Goal: Information Seeking & Learning: Learn about a topic

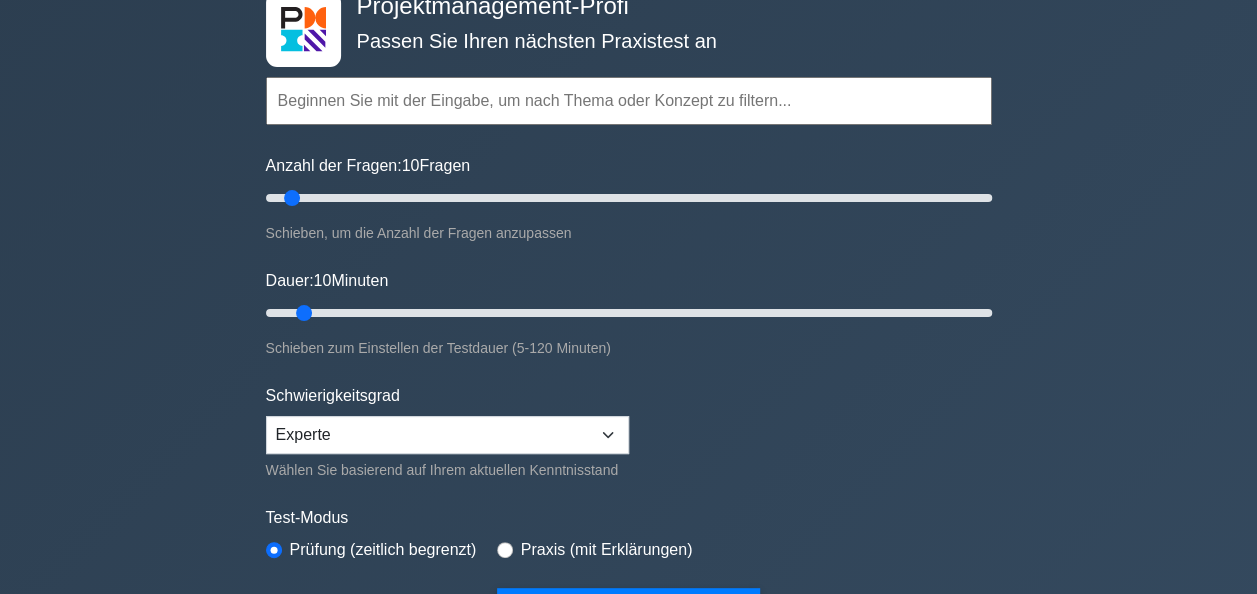
scroll to position [160, 0]
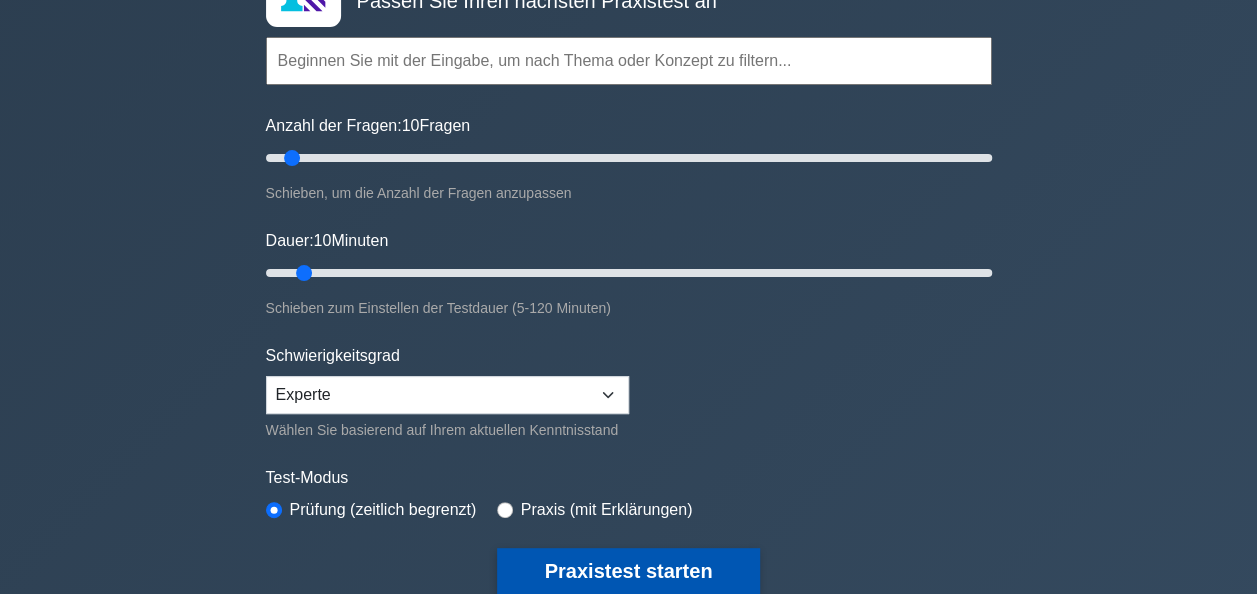
click at [590, 561] on button "Praxistest starten" at bounding box center [629, 571] width 264 height 46
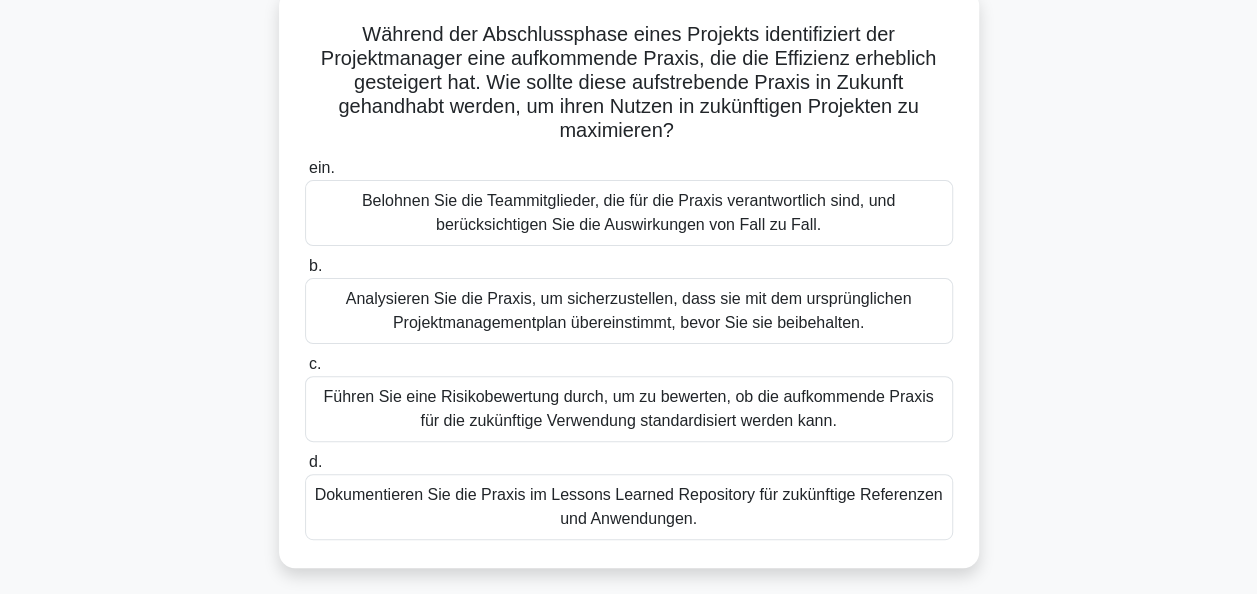
scroll to position [131, 0]
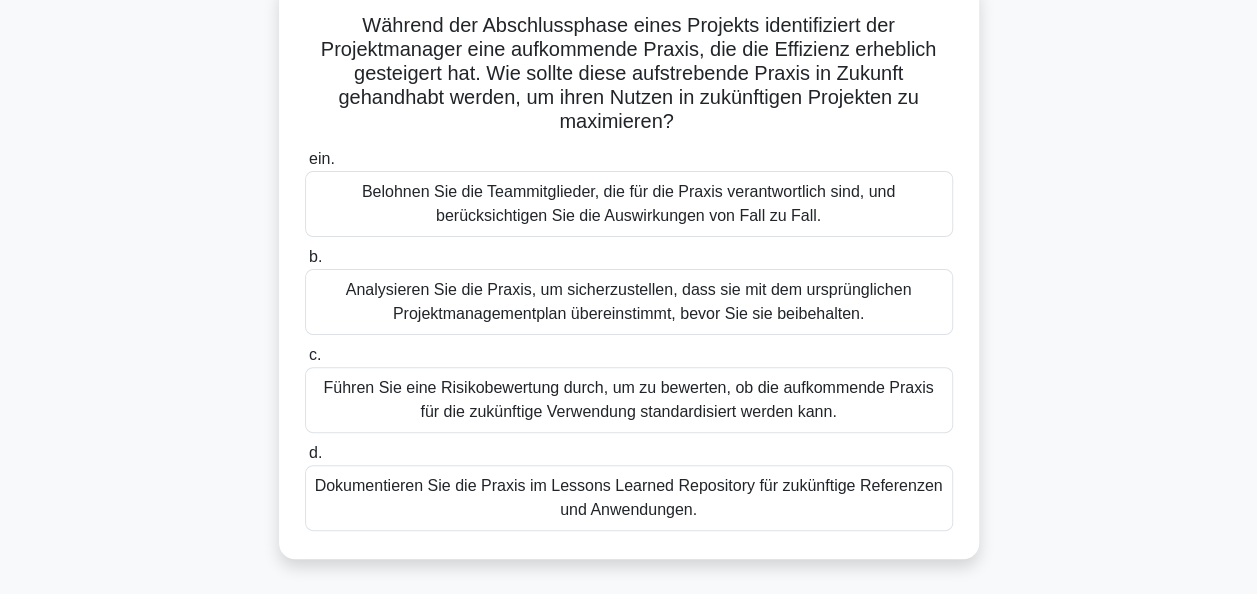
click at [614, 398] on div "Führen Sie eine Risikobewertung durch, um zu bewerten, ob die aufkommende Praxi…" at bounding box center [629, 400] width 648 height 66
click at [305, 362] on input "c. Führen Sie eine Risikobewertung durch, um zu bewerten, ob die aufkommende Pr…" at bounding box center [305, 355] width 0 height 13
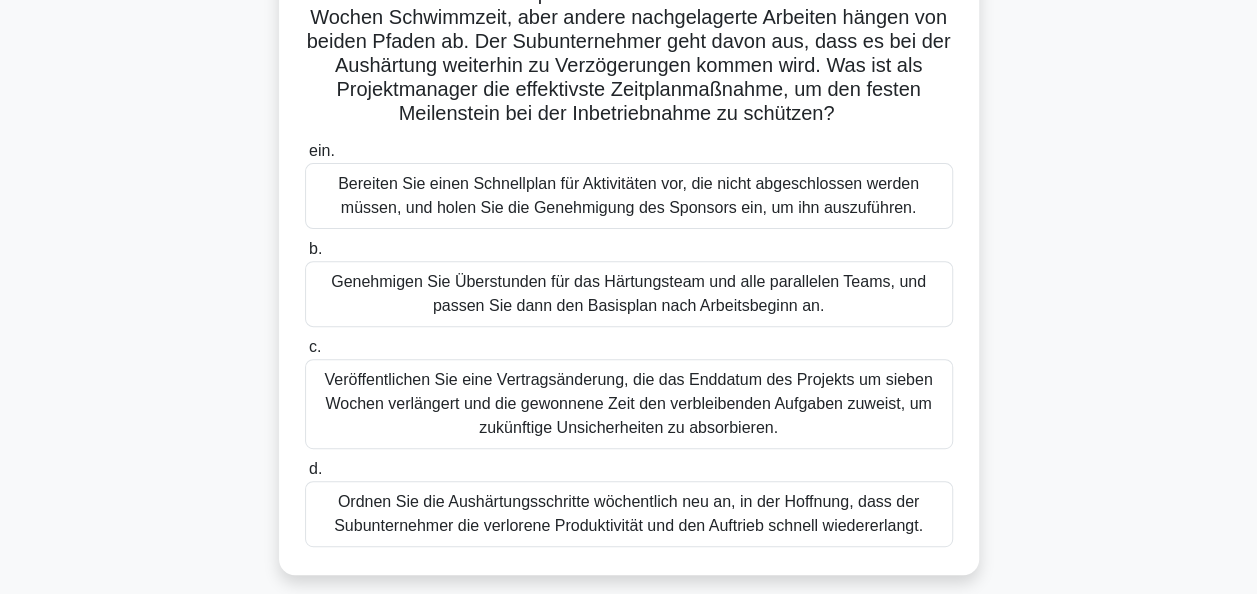
scroll to position [280, 0]
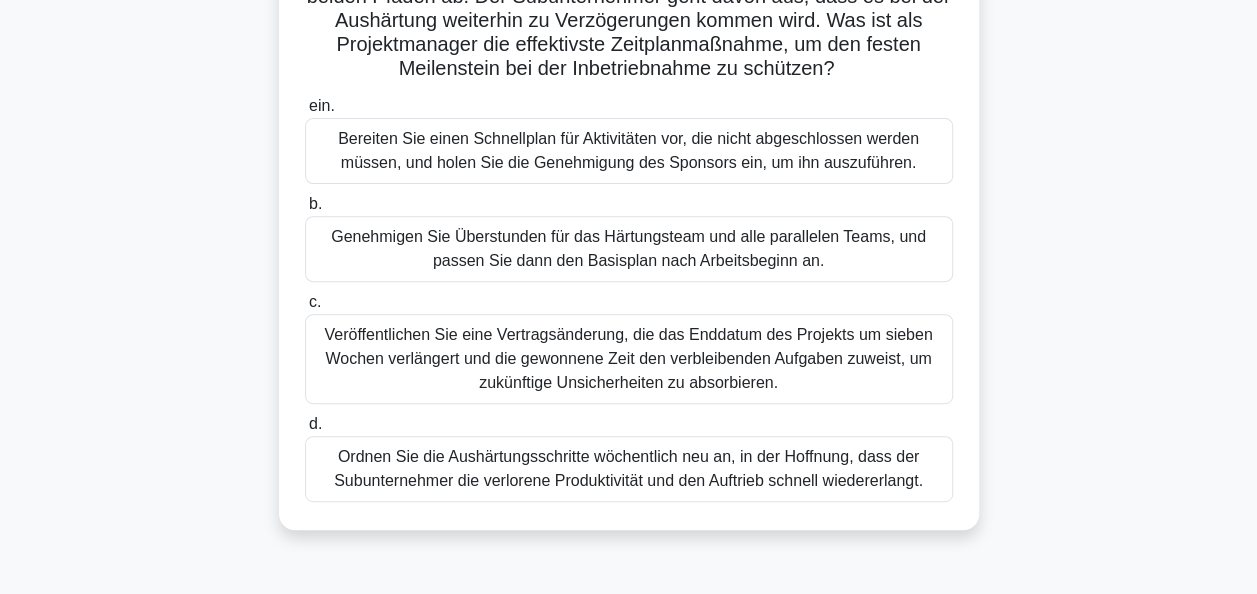
click at [674, 282] on div "Genehmigen Sie Überstunden für das Härtungsteam und alle parallelen Teams, und …" at bounding box center [629, 249] width 648 height 66
click at [305, 211] on input "b. Genehmigen Sie Überstunden für das Härtungsteam und alle parallelen Teams, u…" at bounding box center [305, 204] width 0 height 13
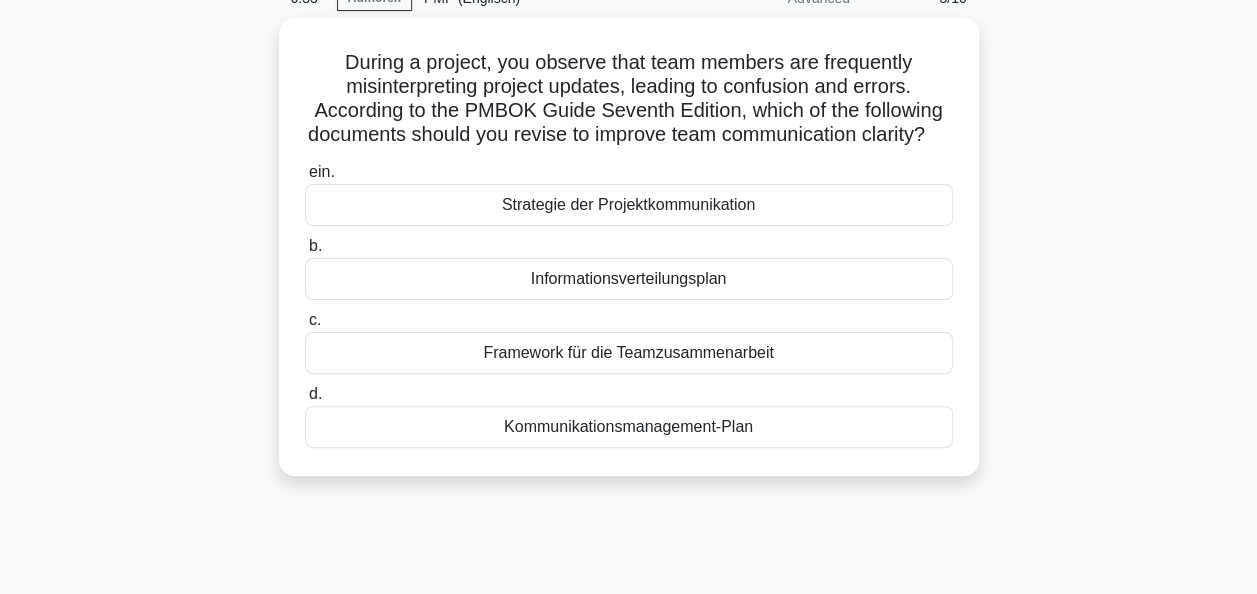
scroll to position [0, 0]
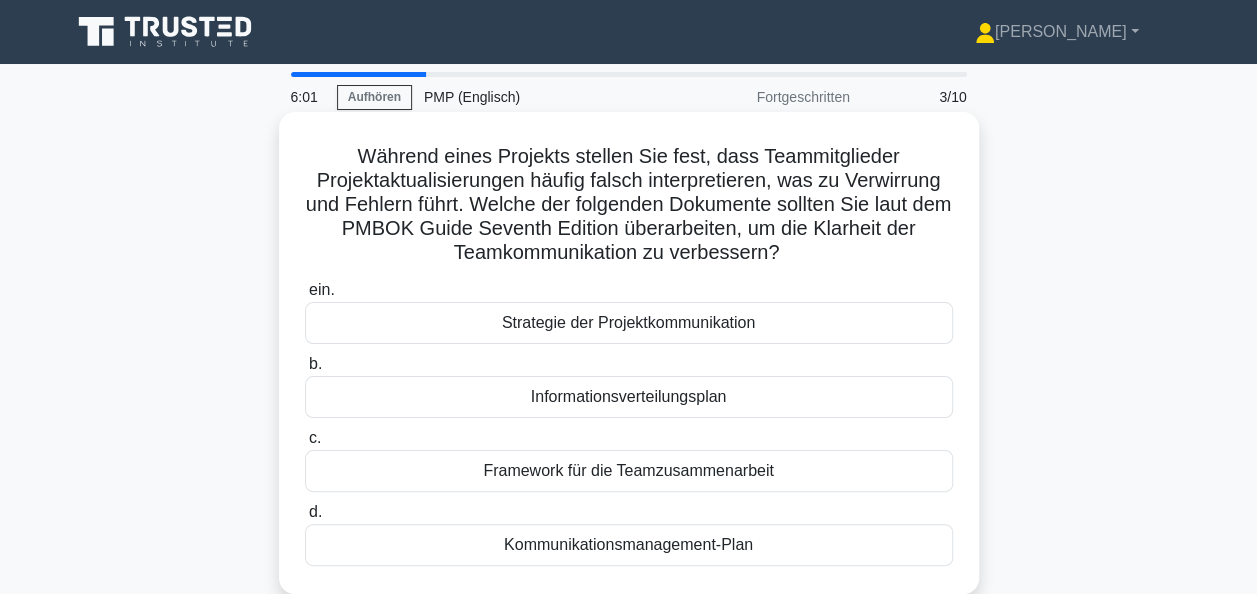
click at [642, 542] on div "Kommunikationsmanagement-Plan" at bounding box center [629, 545] width 648 height 42
click at [305, 519] on input "d. Kommunikationsmanagement-Plan" at bounding box center [305, 512] width 0 height 13
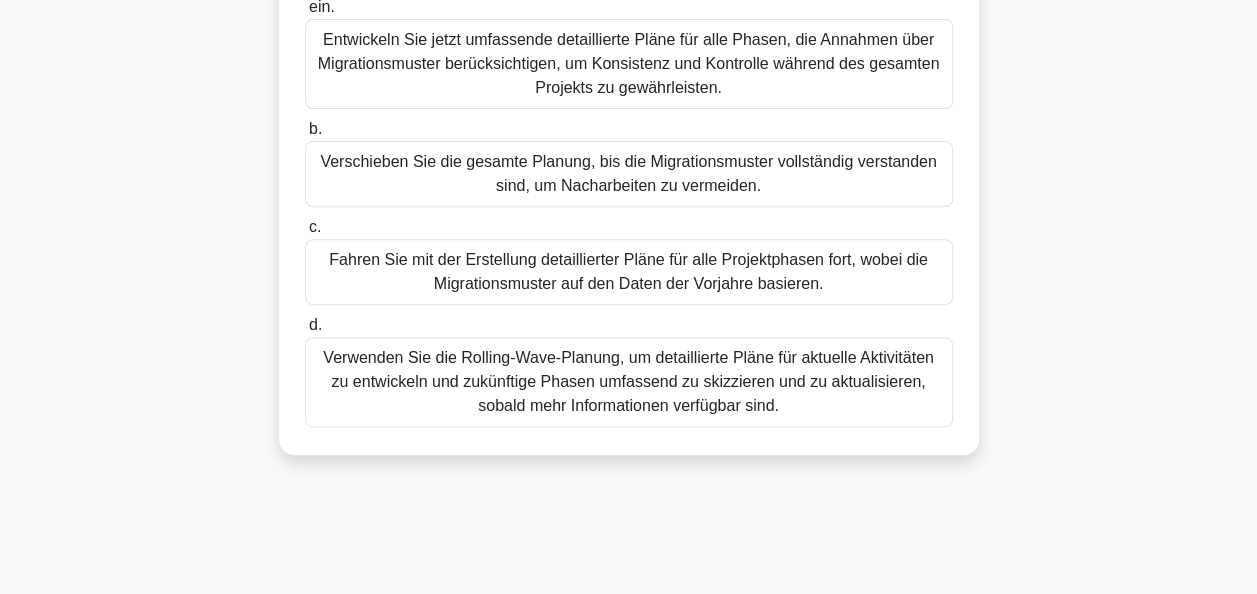
scroll to position [314, 0]
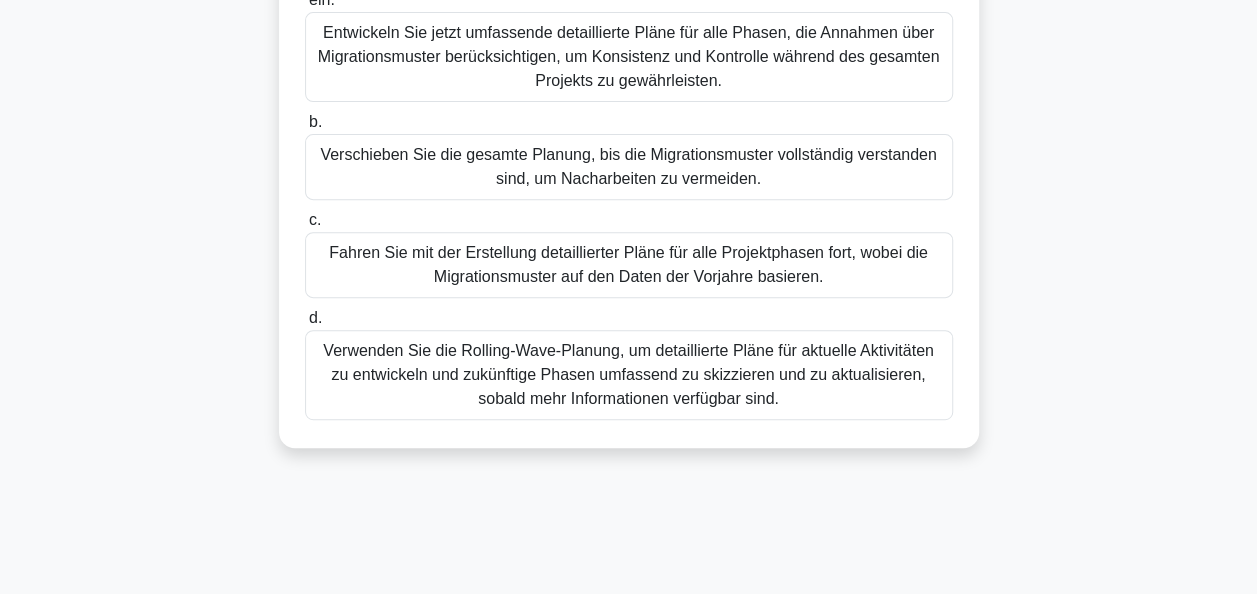
click at [680, 350] on div "Verwenden Sie die Rolling-Wave-Planung, um detaillierte Pläne für aktuelle Akti…" at bounding box center [629, 375] width 648 height 90
click at [305, 325] on input "d. Verwenden Sie die Rolling-Wave-Planung, um detaillierte Pläne für aktuelle A…" at bounding box center [305, 318] width 0 height 13
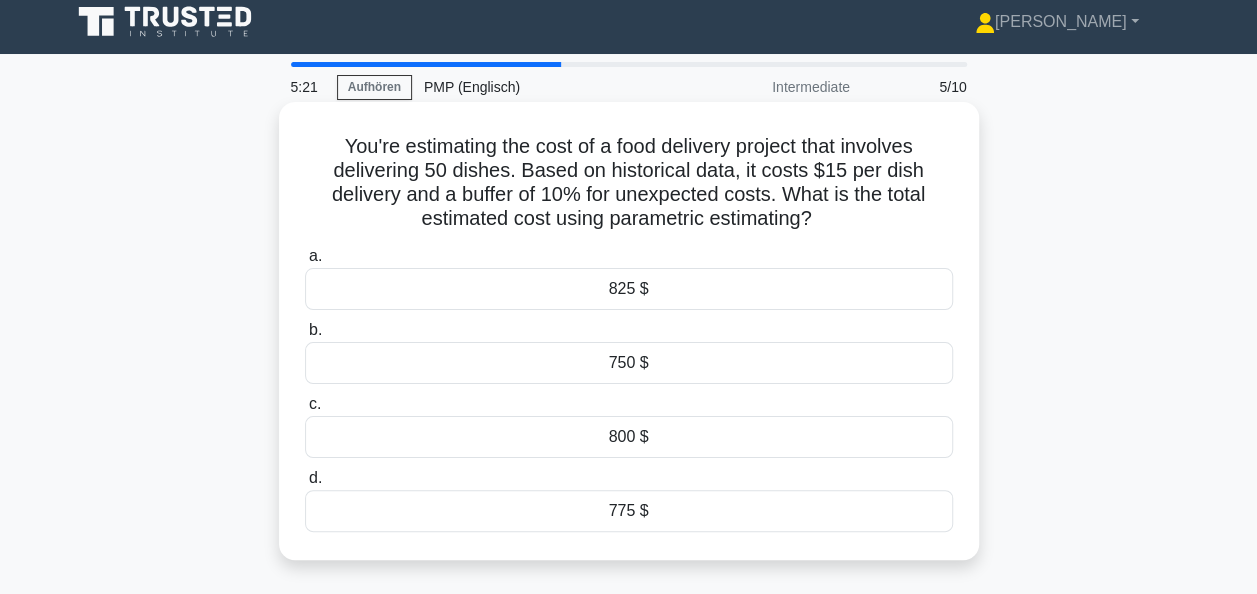
scroll to position [0, 0]
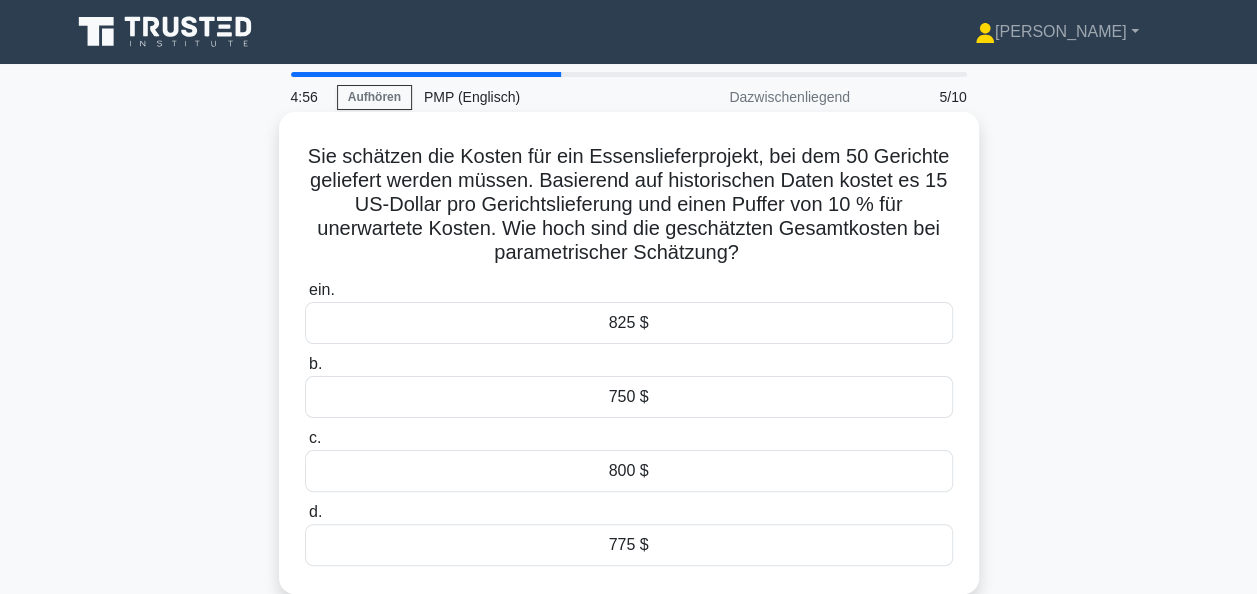
click at [687, 325] on div "825 $" at bounding box center [629, 323] width 648 height 42
click at [305, 297] on input "ein. 825 $" at bounding box center [305, 290] width 0 height 13
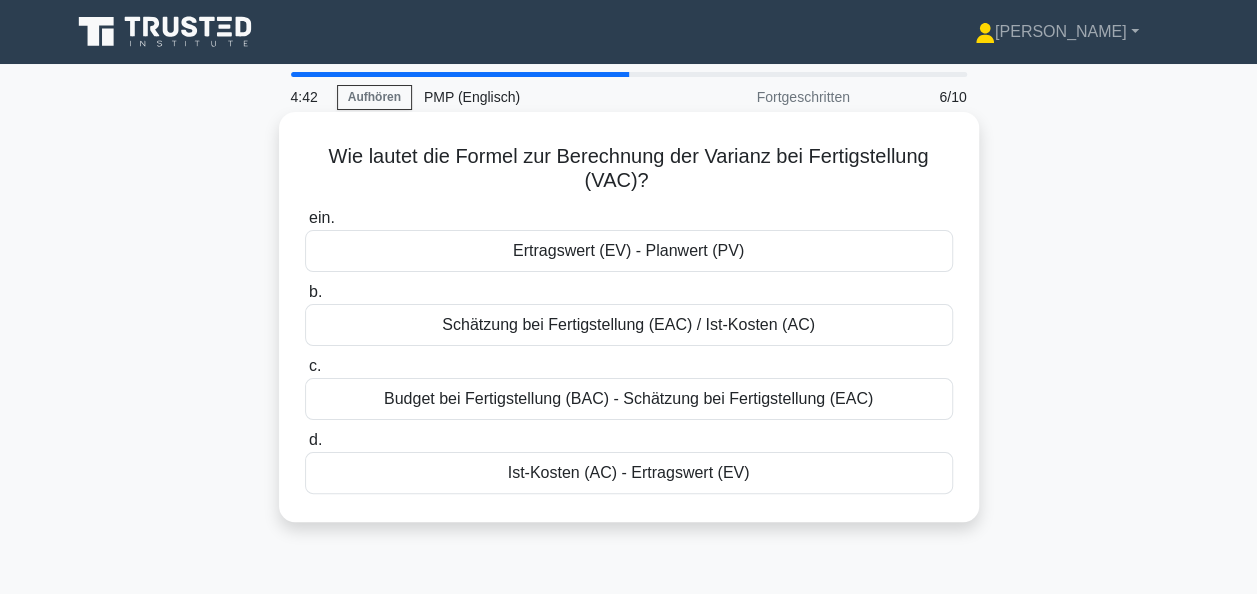
click at [637, 256] on div "Ertragswert (EV) - Planwert (PV)" at bounding box center [629, 251] width 648 height 42
click at [305, 225] on input "ein. Ertragswert (EV) - Planwert (PV)" at bounding box center [305, 218] width 0 height 13
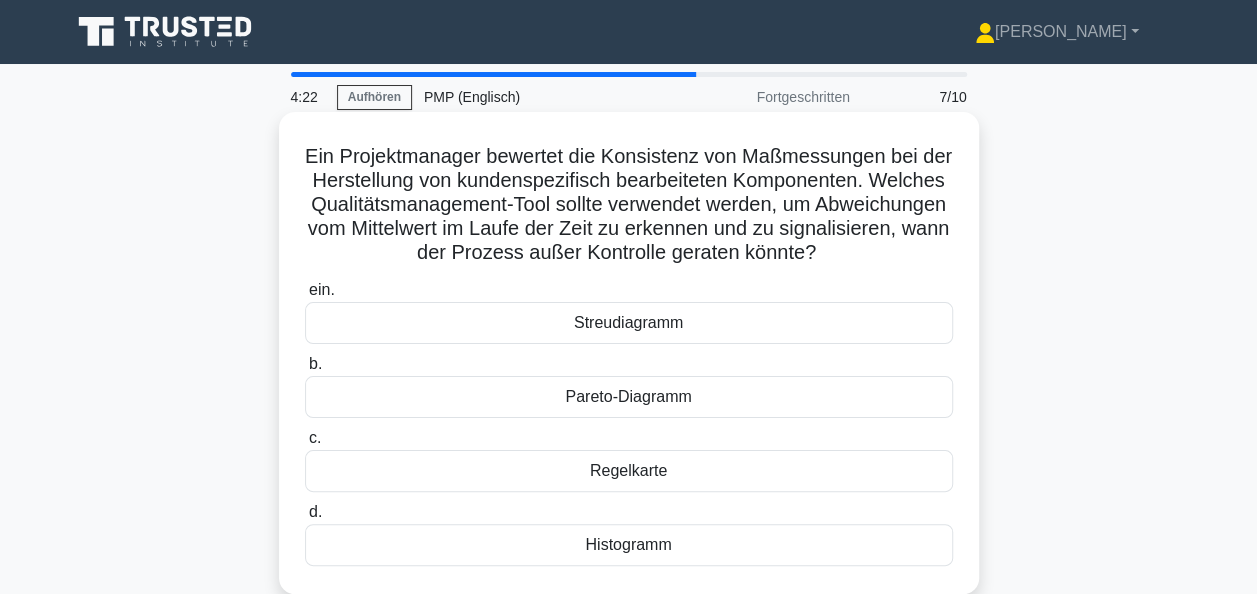
click at [662, 478] on div "Regelkarte" at bounding box center [629, 471] width 648 height 42
click at [305, 445] on input "c. Regelkarte" at bounding box center [305, 438] width 0 height 13
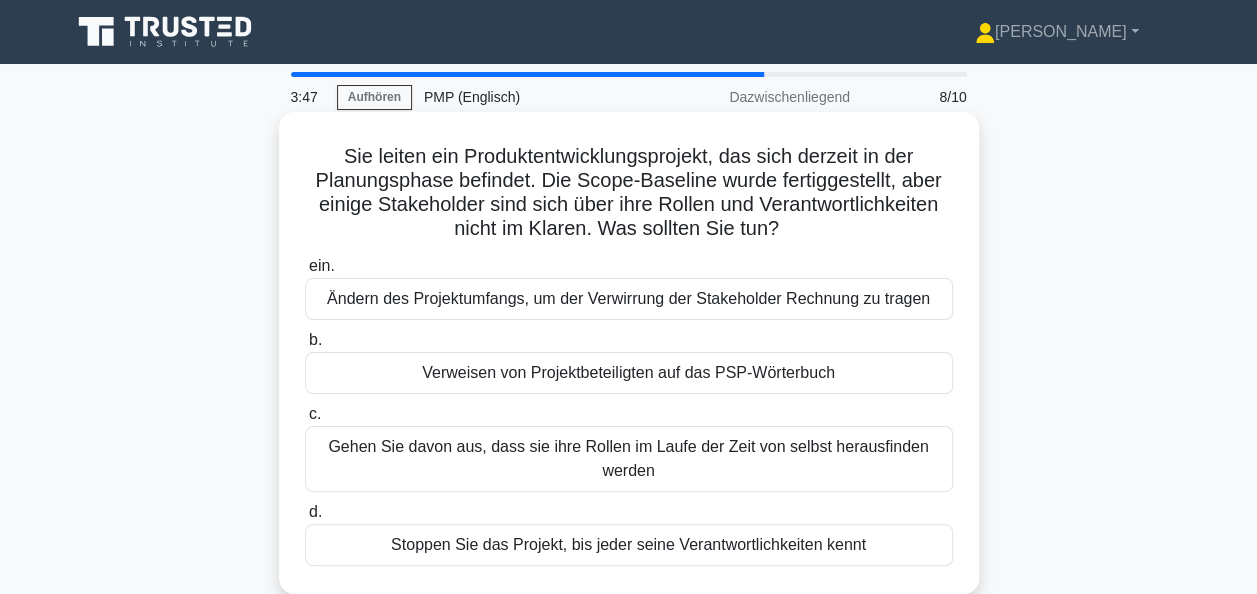
click at [629, 378] on div "Verweisen von Projektbeteiligten auf das PSP-Wörterbuch" at bounding box center [629, 373] width 648 height 42
click at [305, 347] on input "b. Verweisen von Projektbeteiligten auf das PSP-Wörterbuch" at bounding box center [305, 340] width 0 height 13
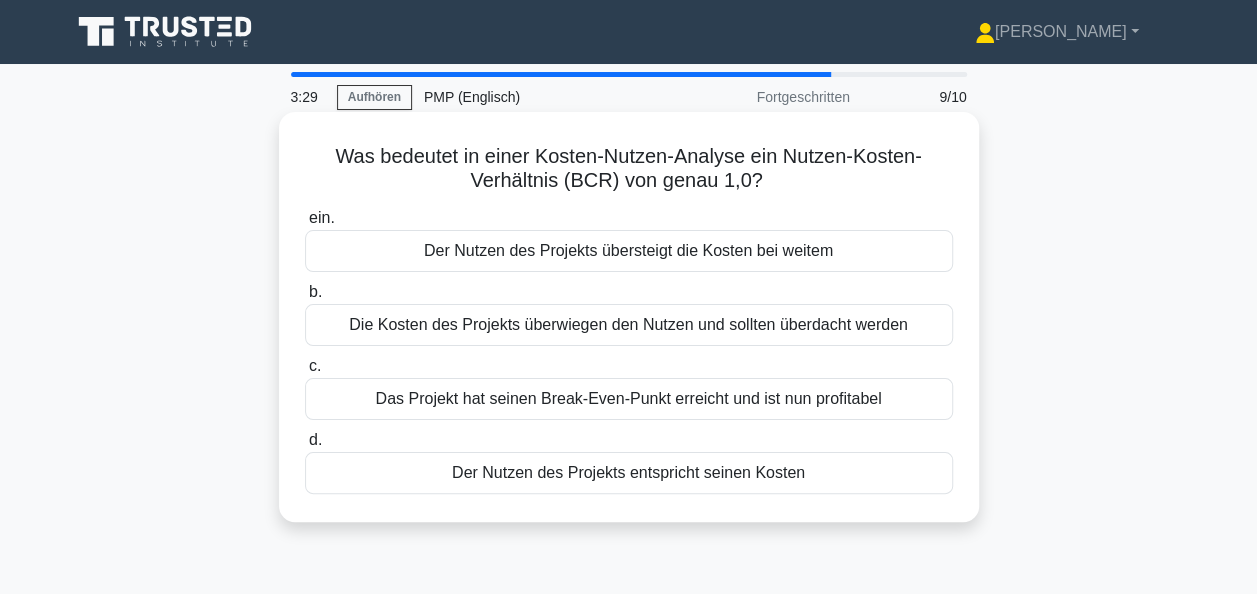
click at [624, 469] on div "Der Nutzen des Projekts entspricht seinen Kosten" at bounding box center [629, 473] width 648 height 42
click at [305, 447] on input "d. Der Nutzen des Projekts entspricht seinen Kosten" at bounding box center [305, 440] width 0 height 13
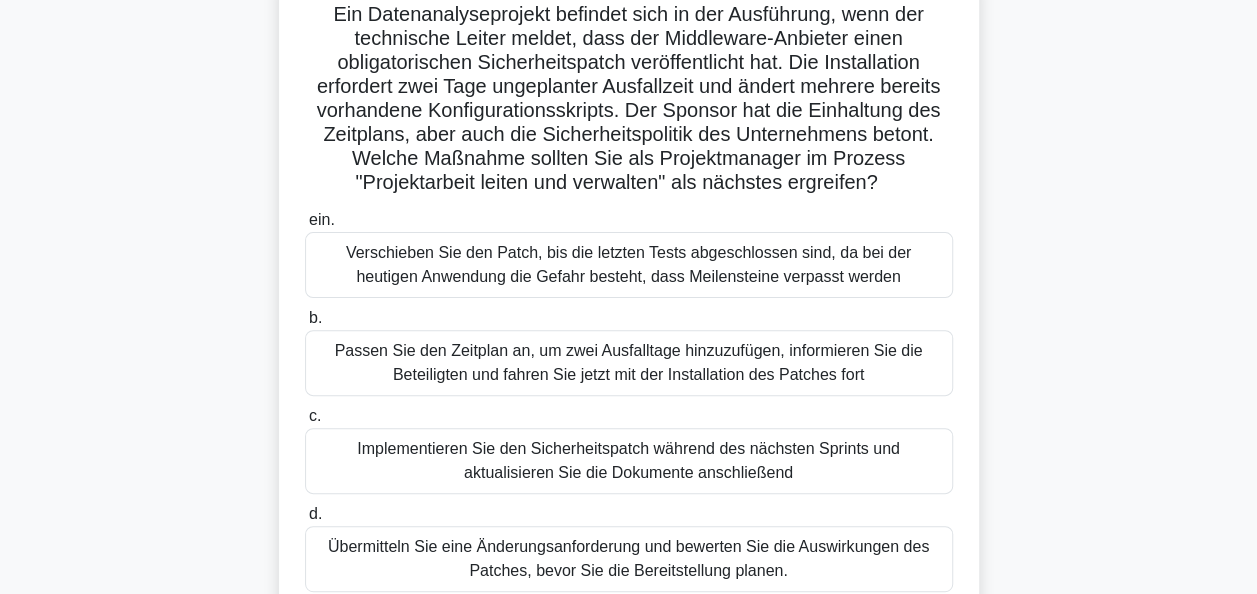
scroll to position [150, 0]
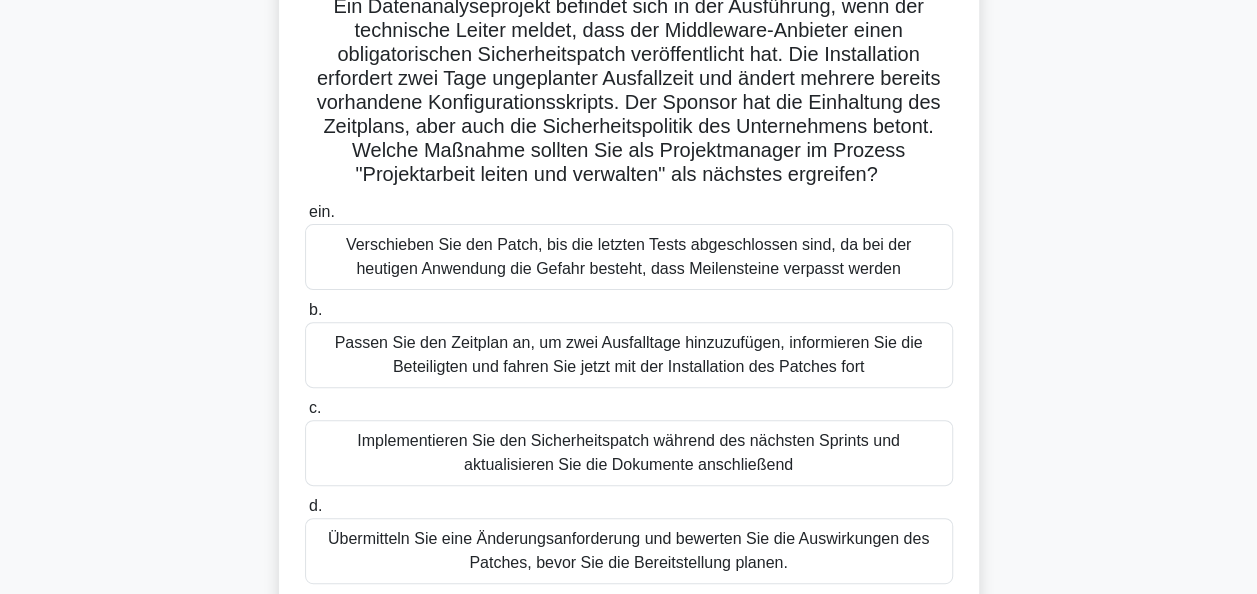
click at [718, 551] on div "Übermitteln Sie eine Änderungsanforderung und bewerten Sie die Auswirkungen des…" at bounding box center [629, 551] width 648 height 66
click at [305, 513] on input "d. Übermitteln Sie eine Änderungsanforderung und bewerten Sie die Auswirkungen …" at bounding box center [305, 506] width 0 height 13
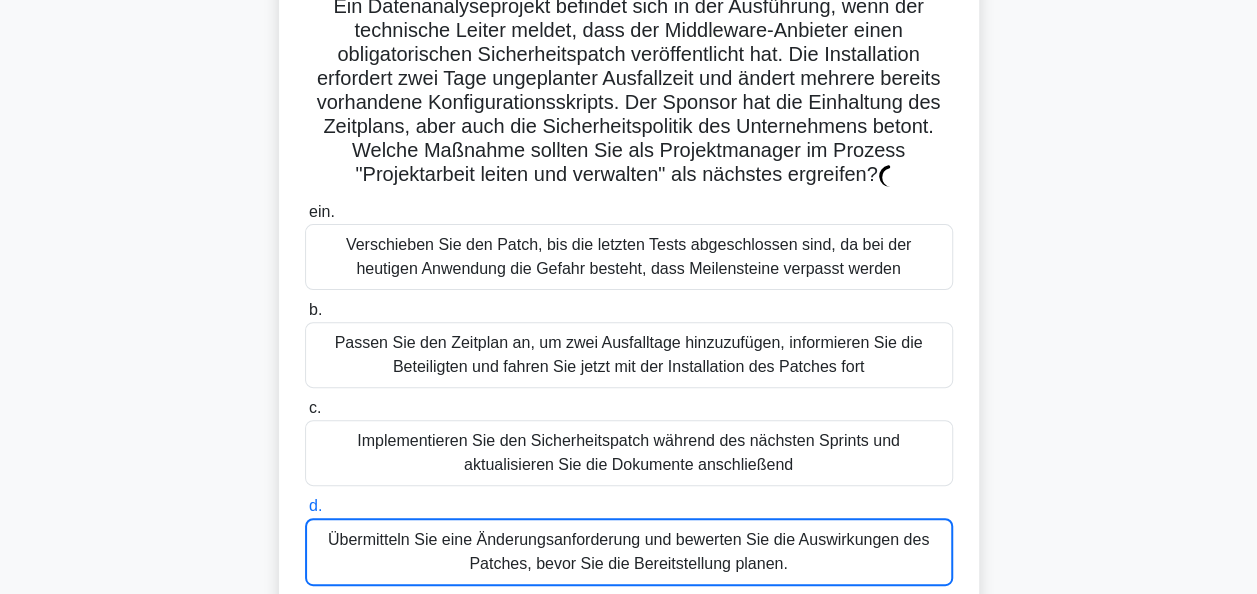
click at [718, 551] on div "Übermitteln Sie eine Änderungsanforderung und bewerten Sie die Auswirkungen des…" at bounding box center [629, 552] width 648 height 68
click at [305, 513] on input "d. Übermitteln Sie eine Änderungsanforderung und bewerten Sie die Auswirkungen …" at bounding box center [305, 506] width 0 height 13
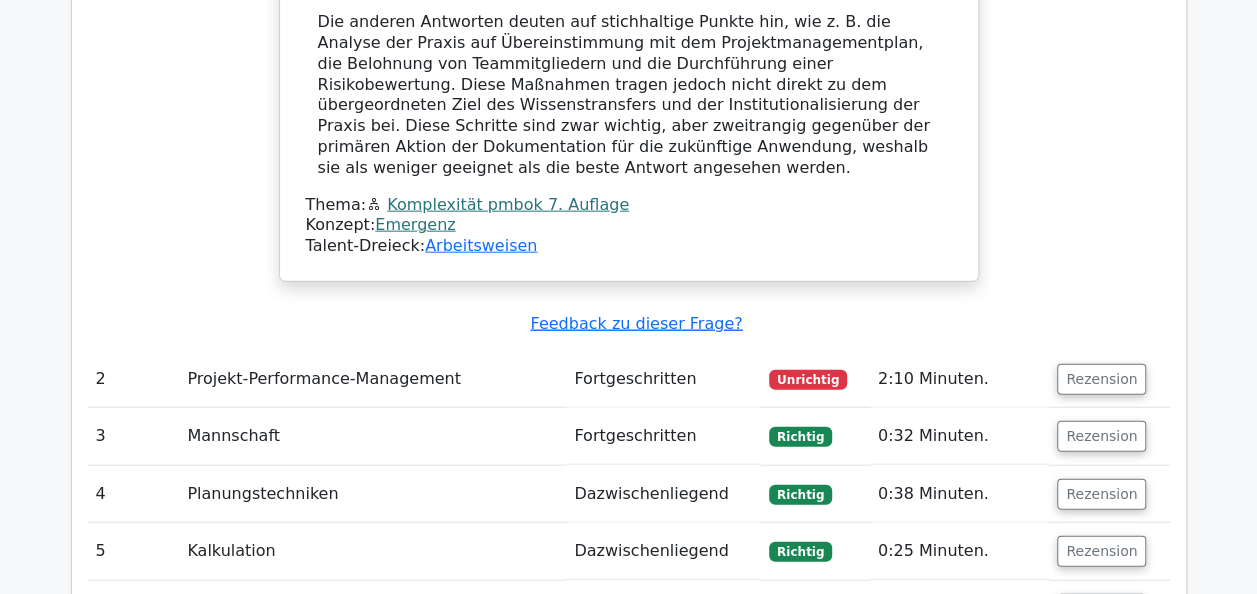
scroll to position [2252, 0]
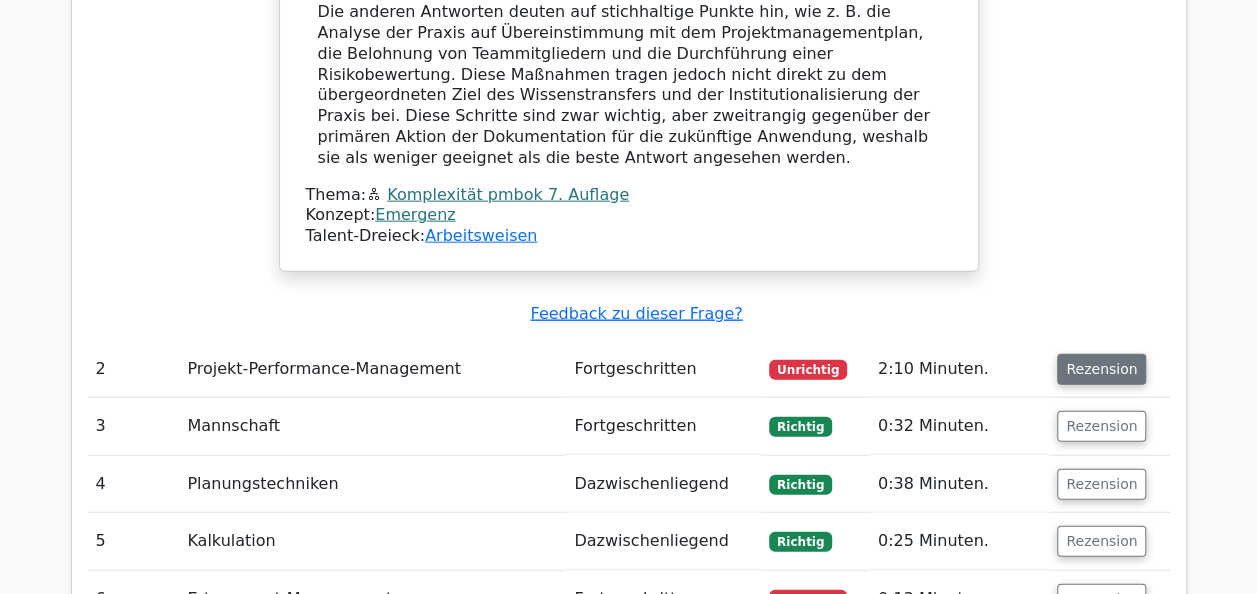
click at [1095, 354] on button "Rezension" at bounding box center [1101, 369] width 89 height 31
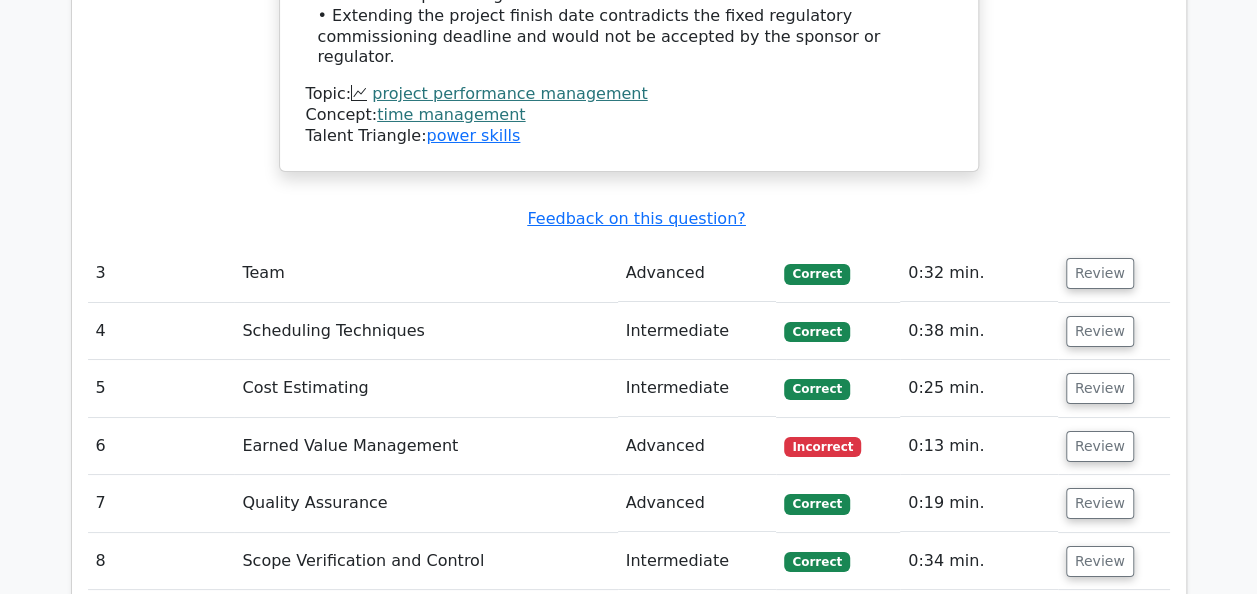
scroll to position [3585, 0]
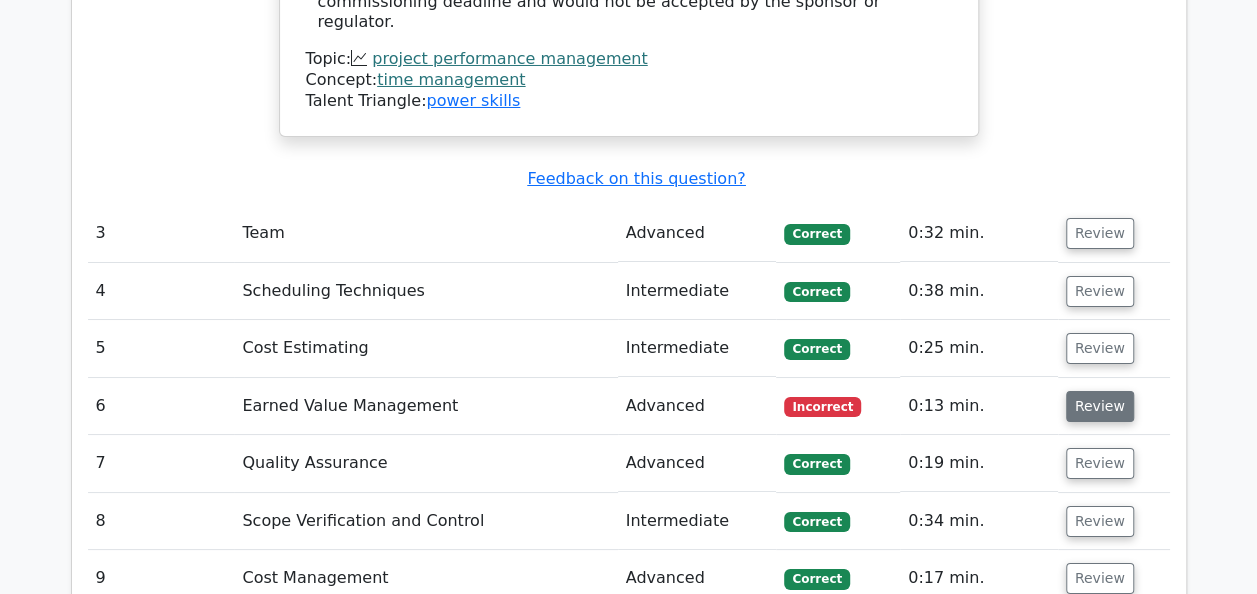
click at [1086, 391] on button "Review" at bounding box center [1100, 406] width 68 height 31
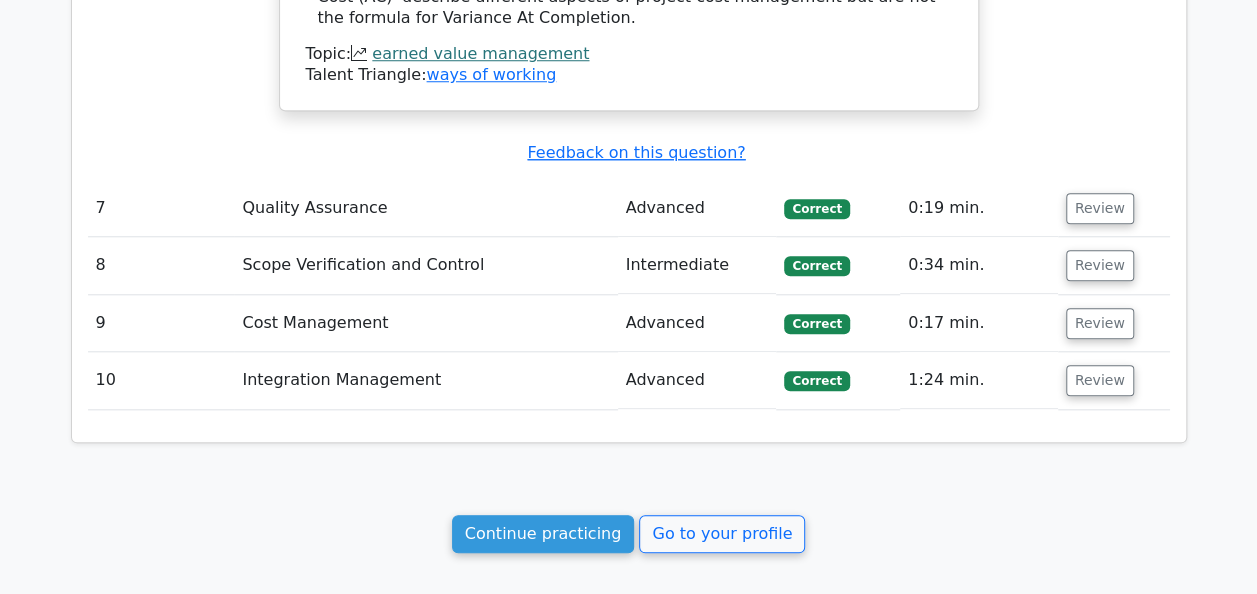
scroll to position [4685, 0]
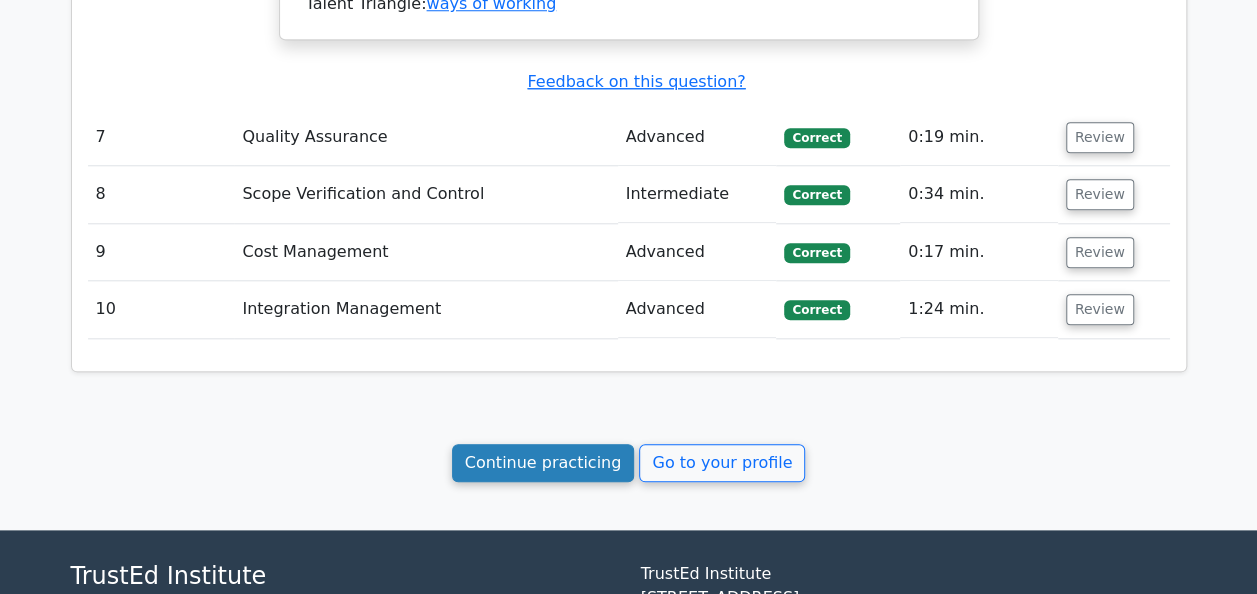
click at [544, 444] on link "Continue practicing" at bounding box center [543, 463] width 183 height 38
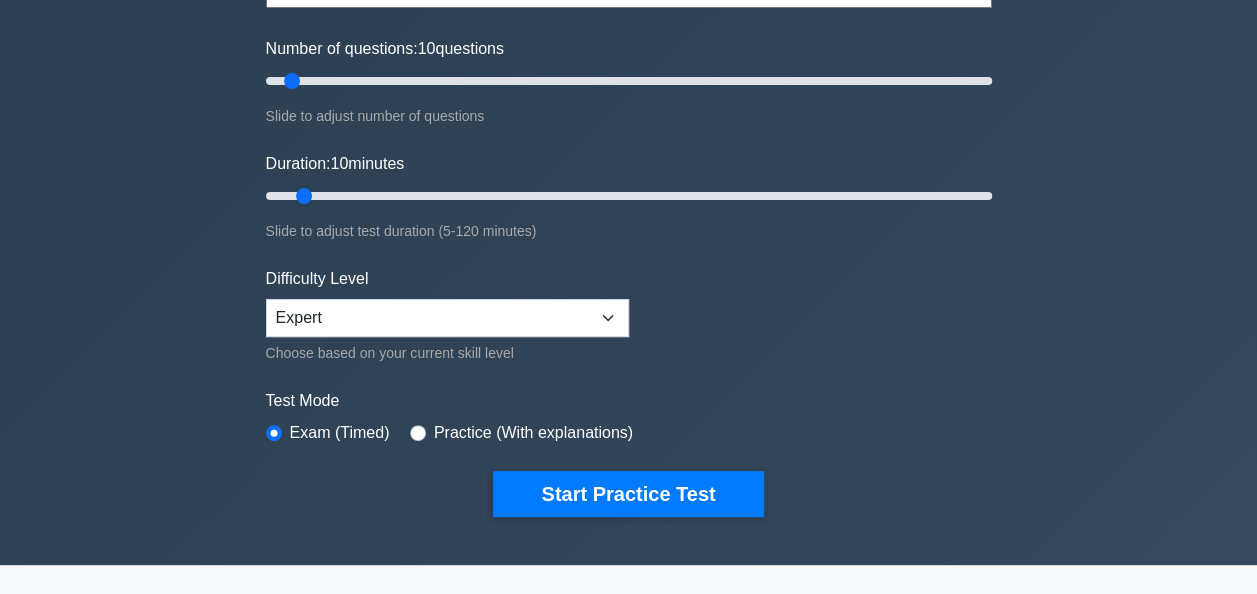
scroll to position [240, 0]
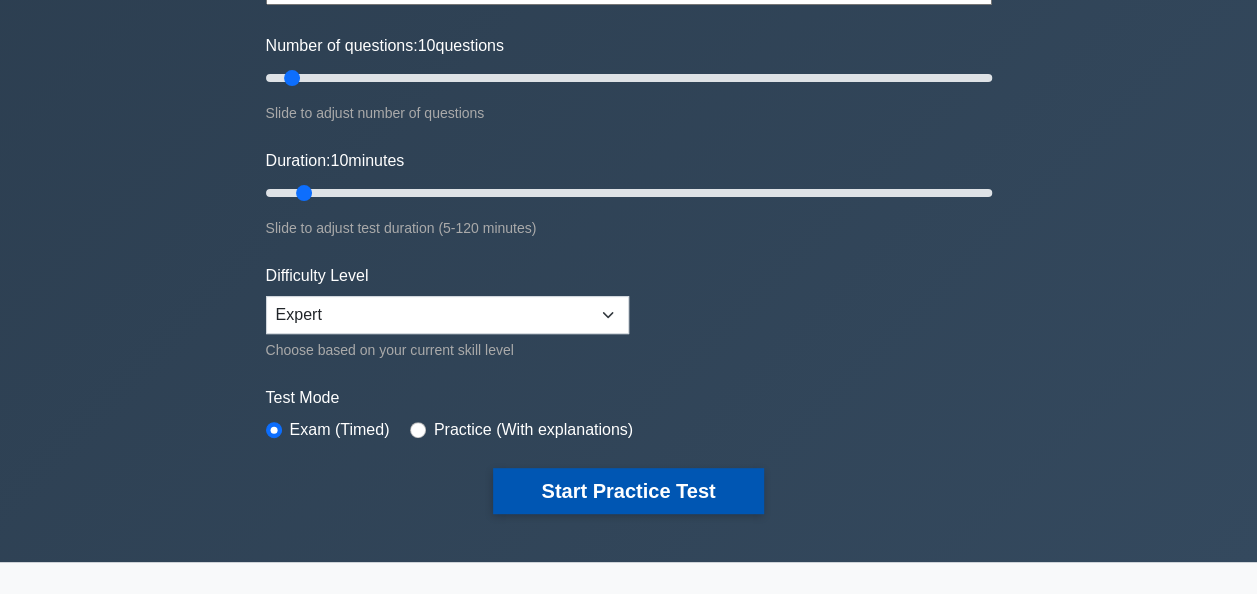
click at [625, 486] on button "Start Practice Test" at bounding box center [628, 491] width 270 height 46
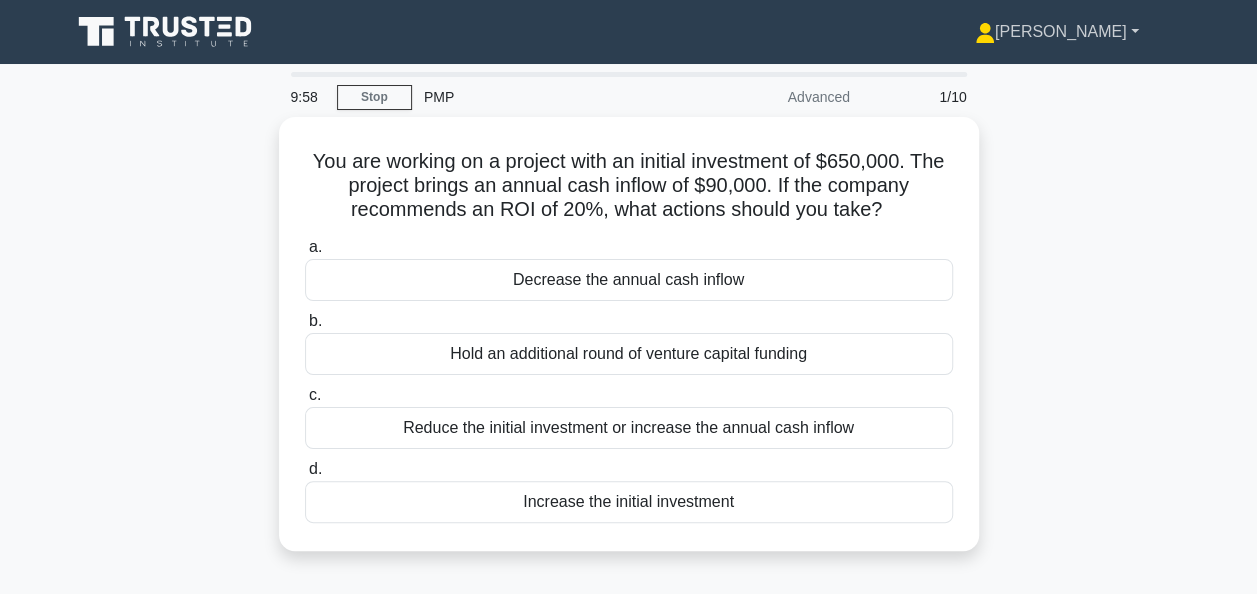
click at [1114, 30] on link "[PERSON_NAME]" at bounding box center [1057, 32] width 260 height 40
click at [1204, 166] on main "9:54 Stop PMP Advanced 1/10 You are working on a project with an initial invest…" at bounding box center [628, 572] width 1257 height 1016
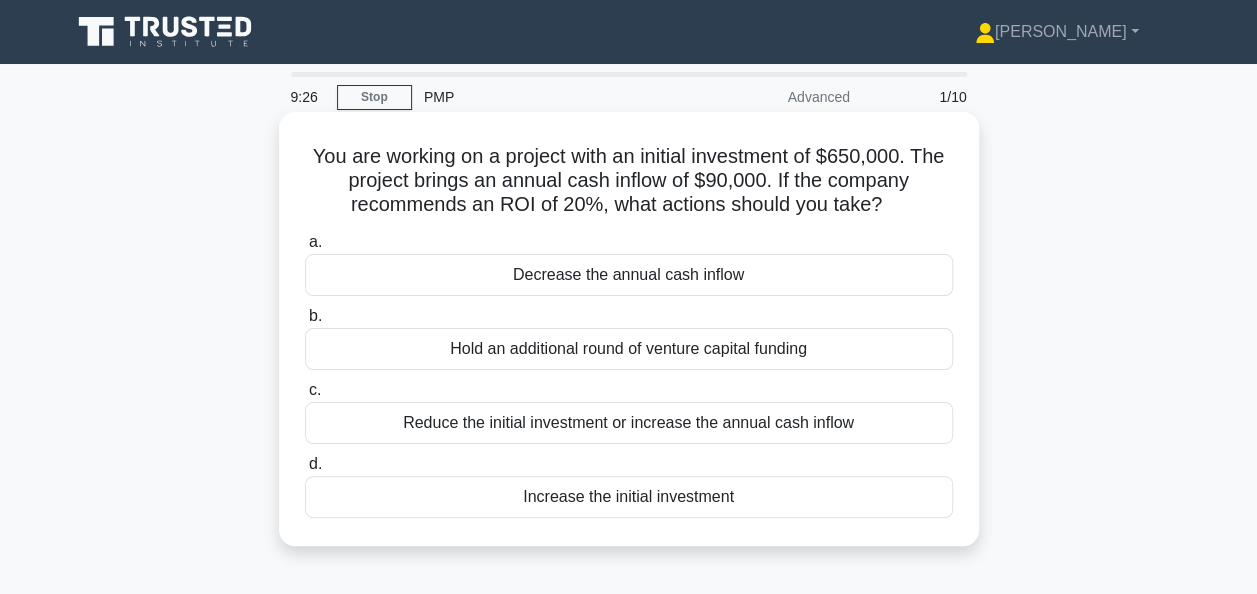
click at [647, 429] on div "Reduce the initial investment or increase the annual cash inflow" at bounding box center [629, 423] width 648 height 42
click at [305, 397] on input "c. Reduce the initial investment or increase the annual cash inflow" at bounding box center [305, 390] width 0 height 13
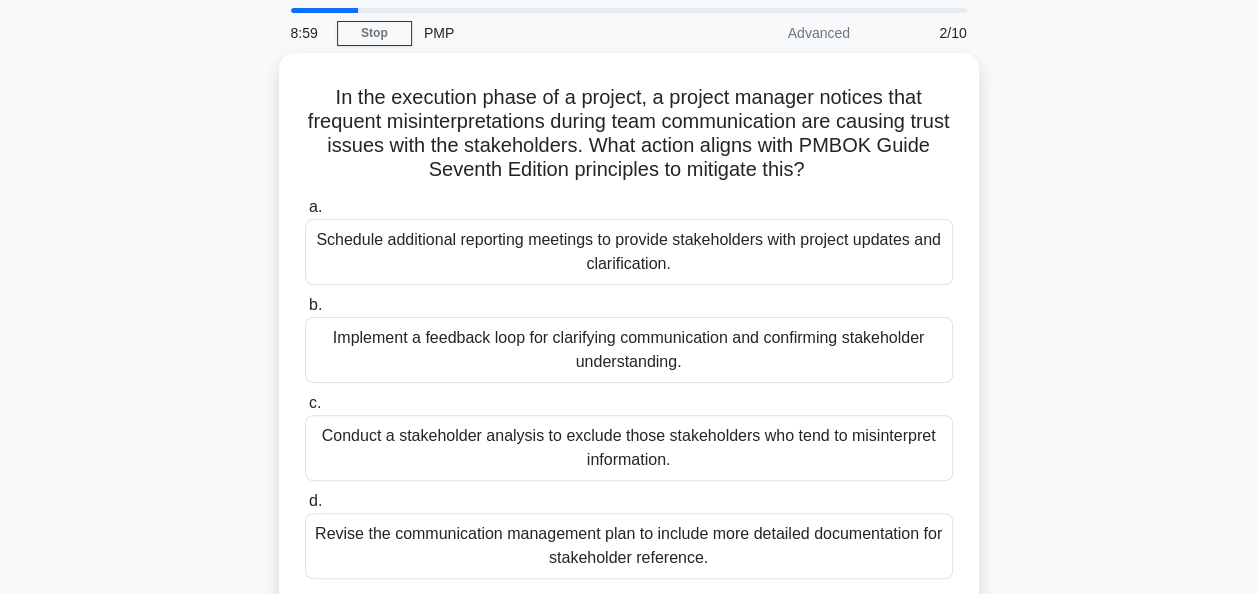
scroll to position [66, 0]
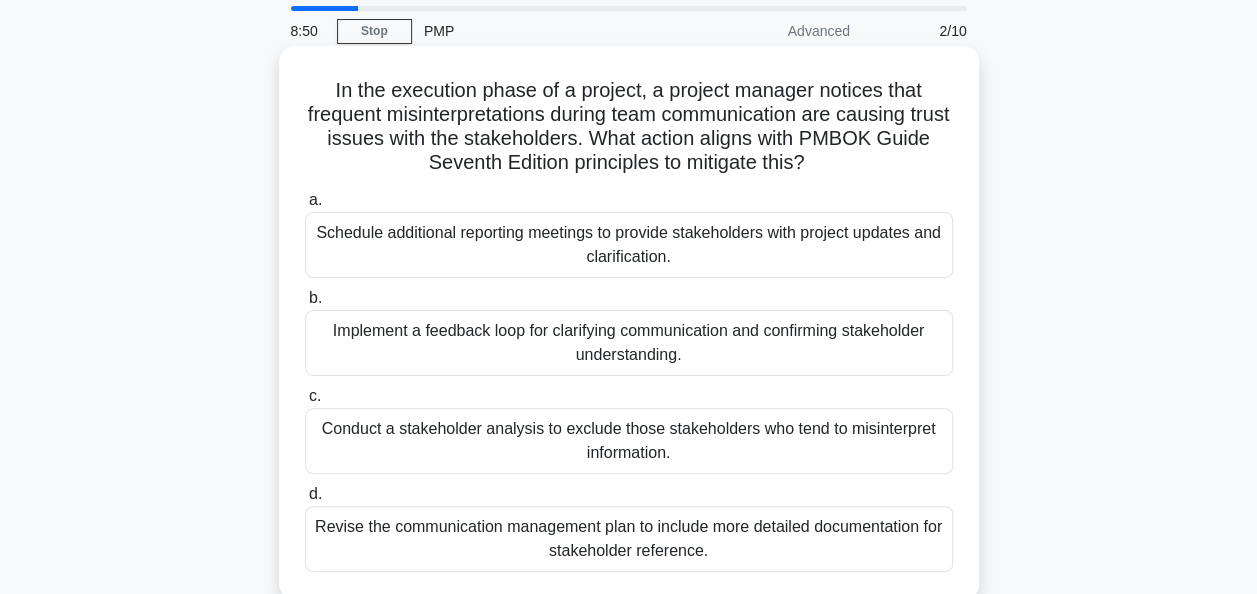
click at [665, 346] on div "Implement a feedback loop for clarifying communication and confirming stakehold…" at bounding box center [629, 343] width 648 height 66
click at [305, 305] on input "b. Implement a feedback loop for clarifying communication and confirming stakeh…" at bounding box center [305, 298] width 0 height 13
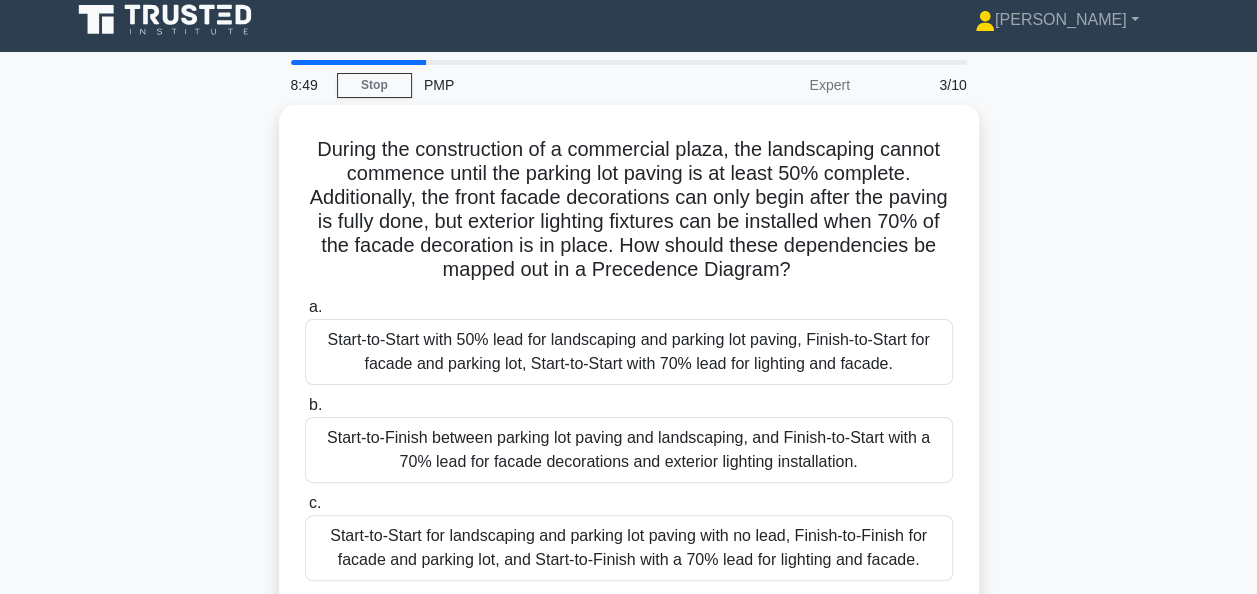
scroll to position [0, 0]
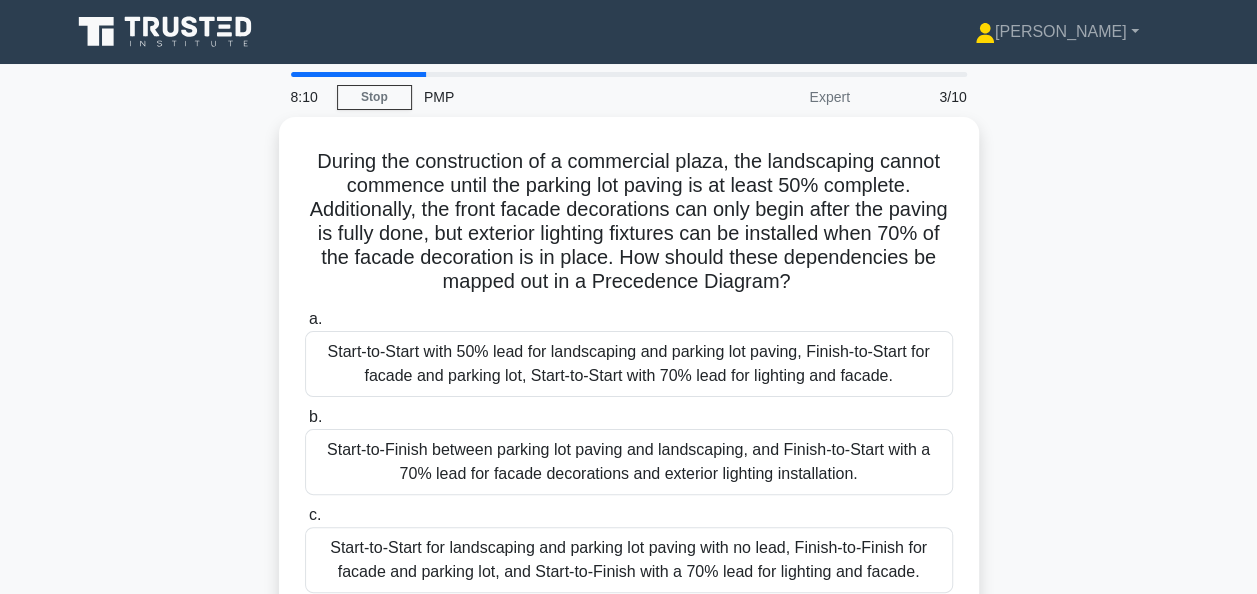
click at [1130, 284] on div "During the construction of a commercial plaza, the landscaping cannot commence …" at bounding box center [629, 430] width 1140 height 626
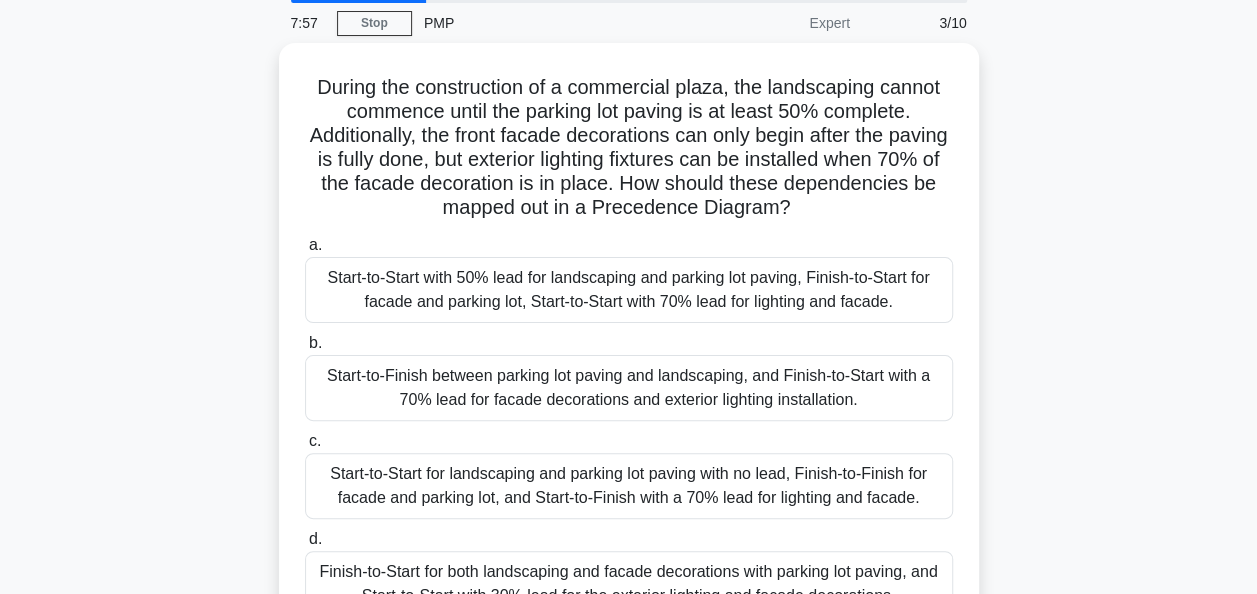
scroll to position [73, 0]
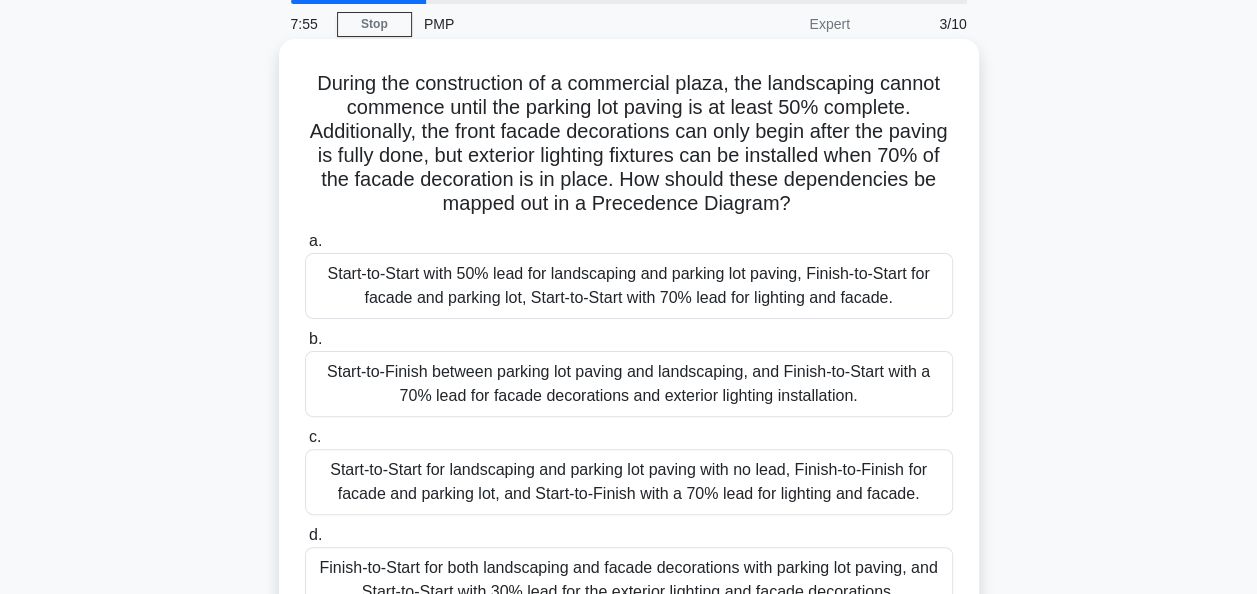
click at [618, 278] on div "Start-to-Start with 50% lead for landscaping and parking lot paving, Finish-to-…" at bounding box center [629, 286] width 648 height 66
click at [305, 248] on input "a. Start-to-Start with 50% lead for landscaping and parking lot paving, Finish-…" at bounding box center [305, 241] width 0 height 13
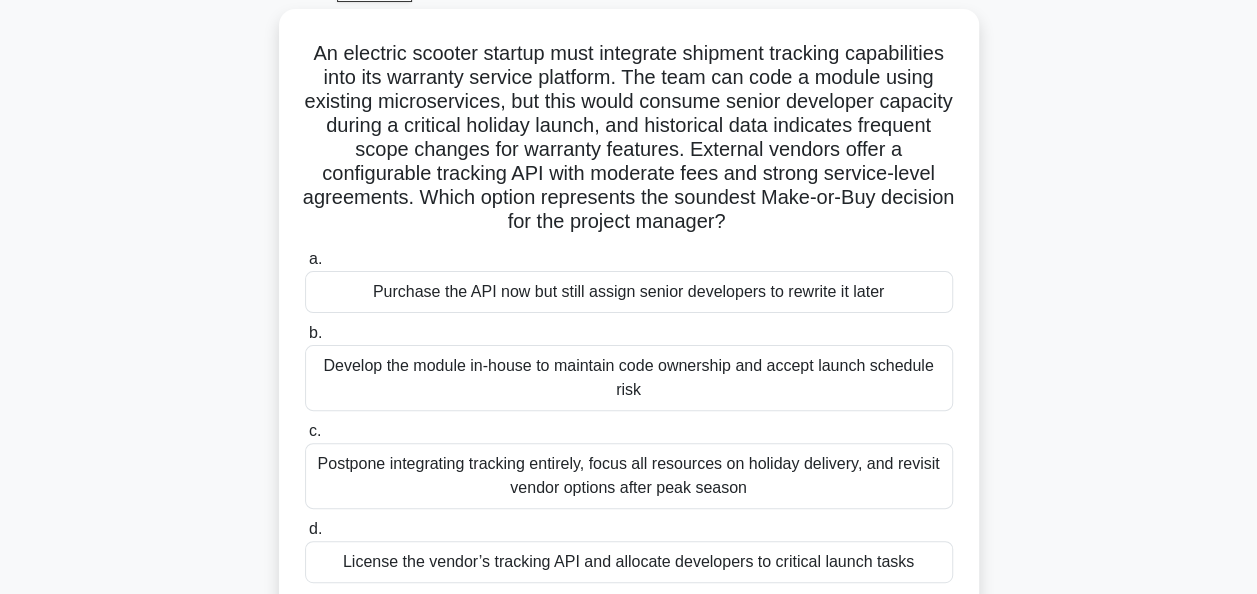
scroll to position [109, 0]
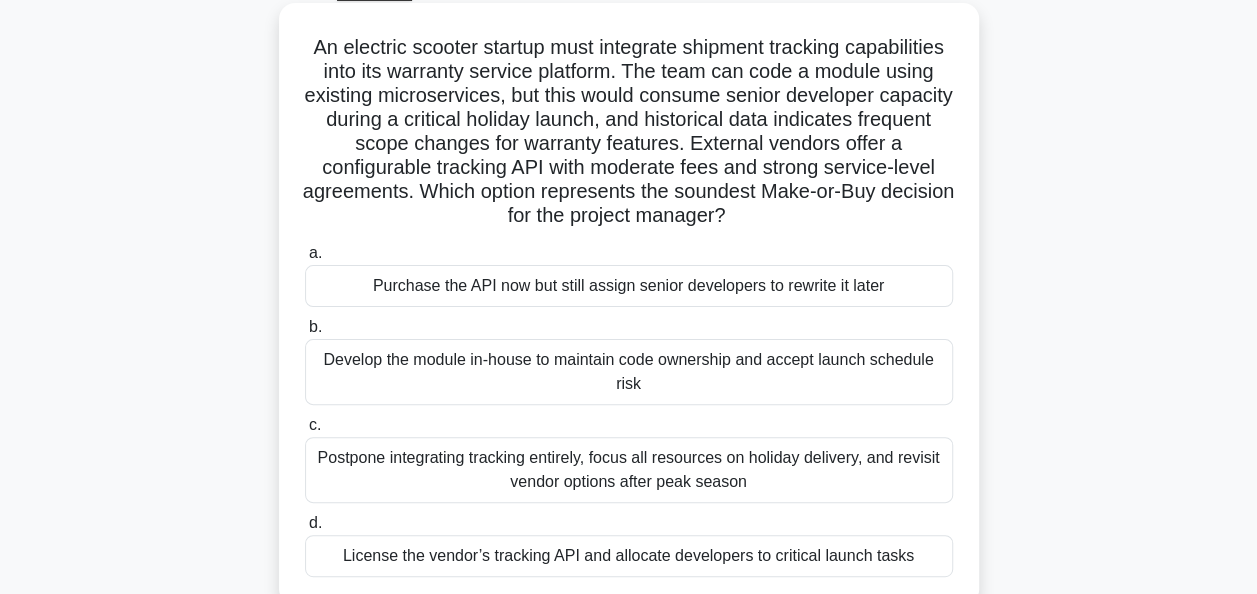
click at [682, 552] on div "License the vendor’s tracking API and allocate developers to critical launch ta…" at bounding box center [629, 556] width 648 height 42
click at [305, 530] on input "d. License the vendor’s tracking API and allocate developers to critical launch…" at bounding box center [305, 523] width 0 height 13
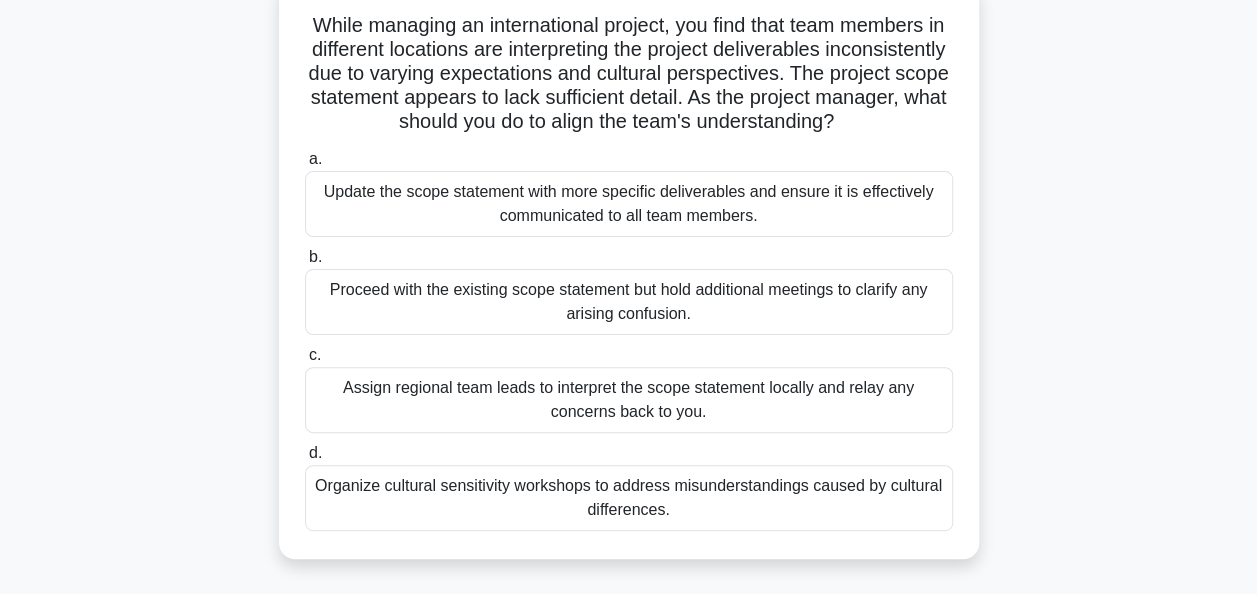
scroll to position [140, 0]
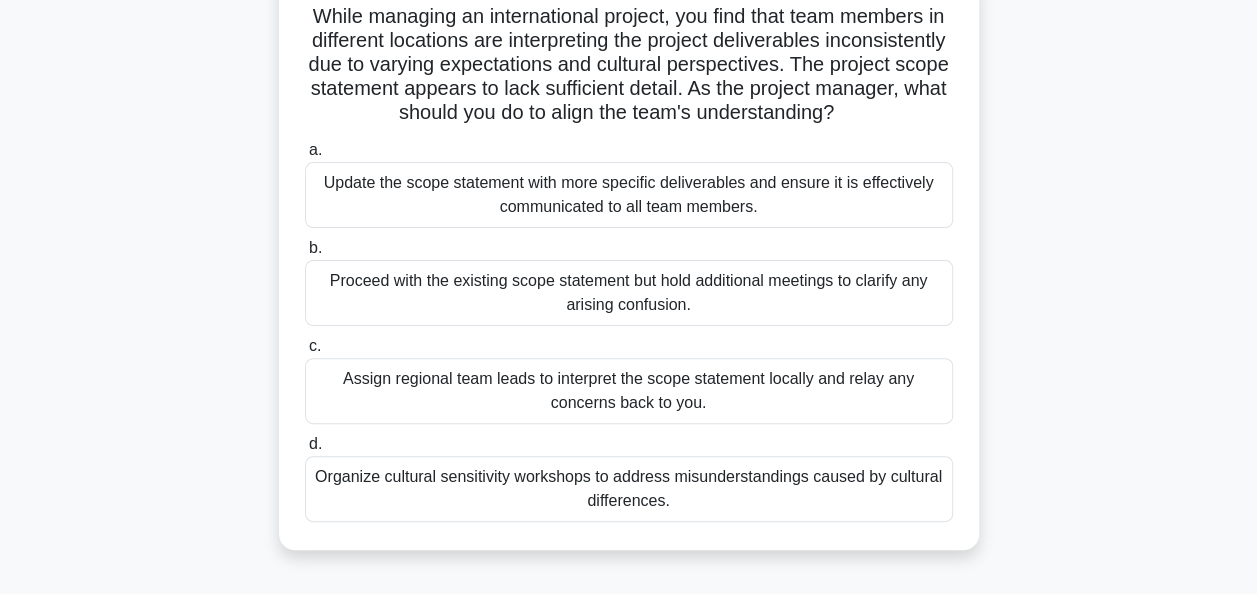
click at [662, 503] on div "Organize cultural sensitivity workshops to address misunderstandings caused by …" at bounding box center [629, 489] width 648 height 66
click at [305, 451] on input "d. Organize cultural sensitivity workshops to address misunderstandings caused …" at bounding box center [305, 444] width 0 height 13
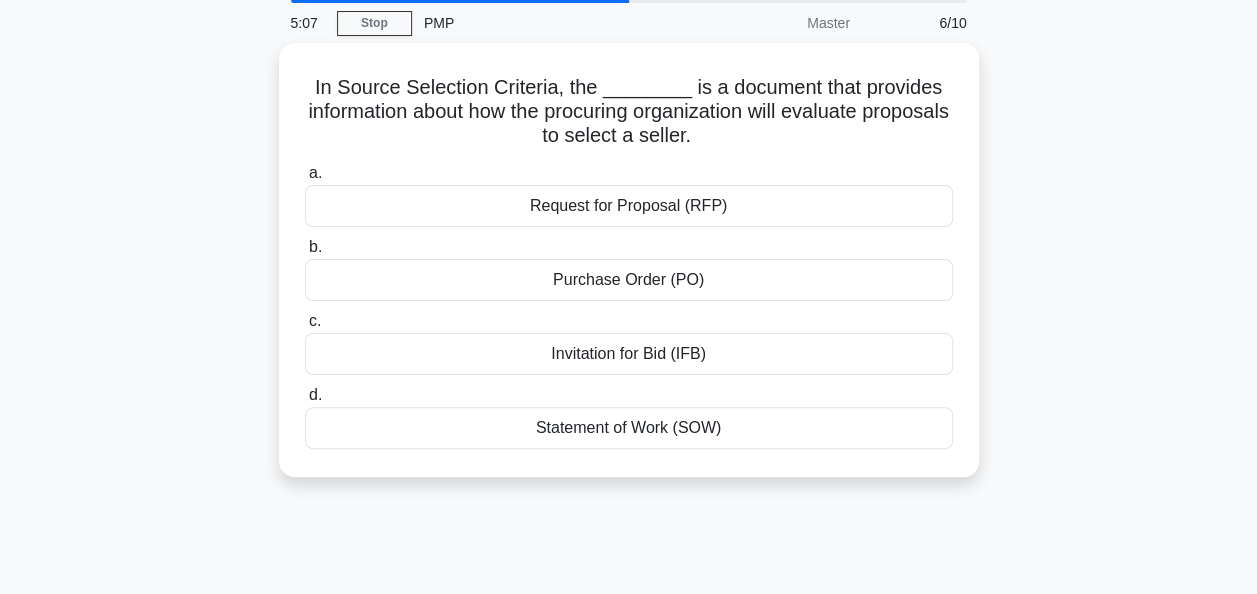
scroll to position [0, 0]
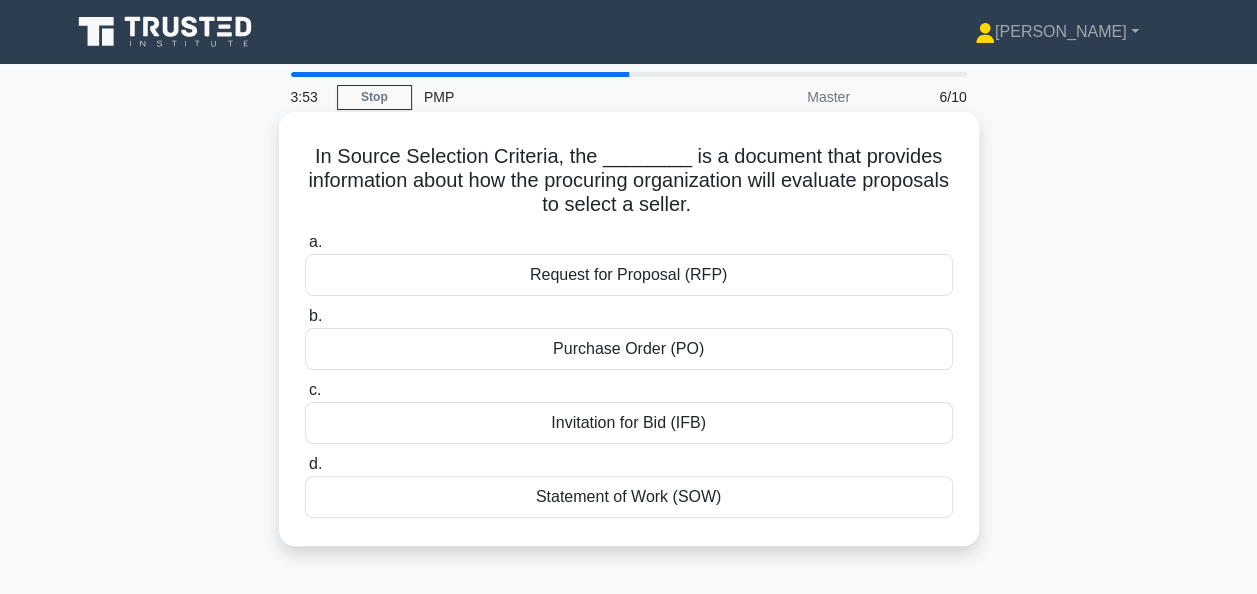
click at [621, 420] on div "Invitation for Bid (IFB)" at bounding box center [629, 423] width 648 height 42
click at [305, 397] on input "c. Invitation for Bid (IFB)" at bounding box center [305, 390] width 0 height 13
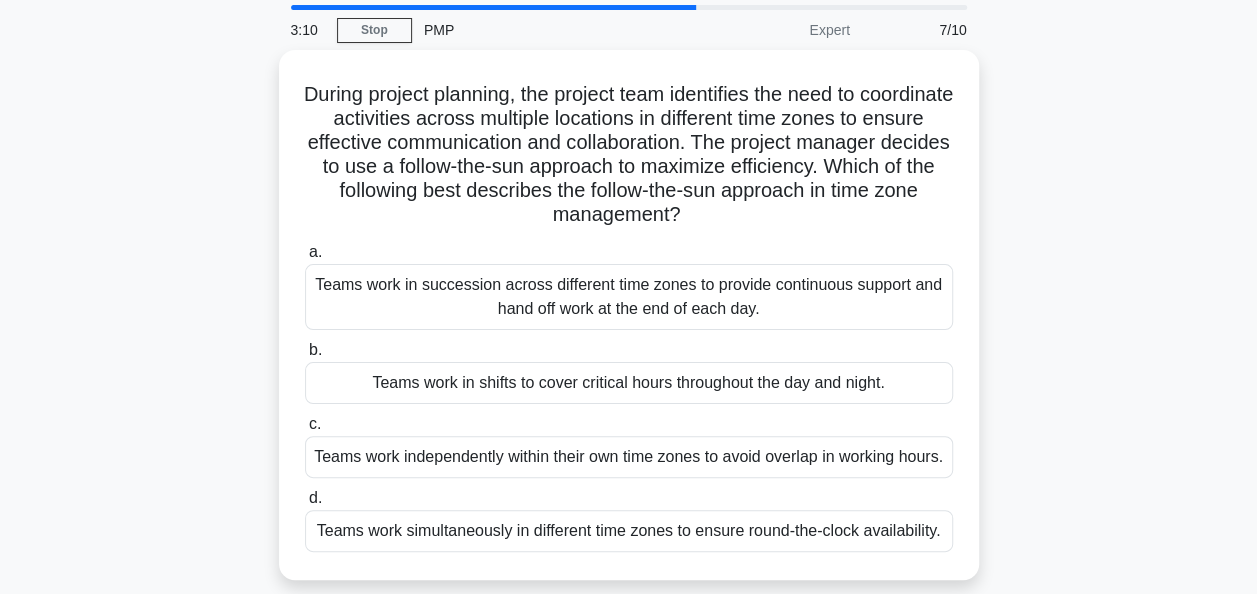
scroll to position [70, 0]
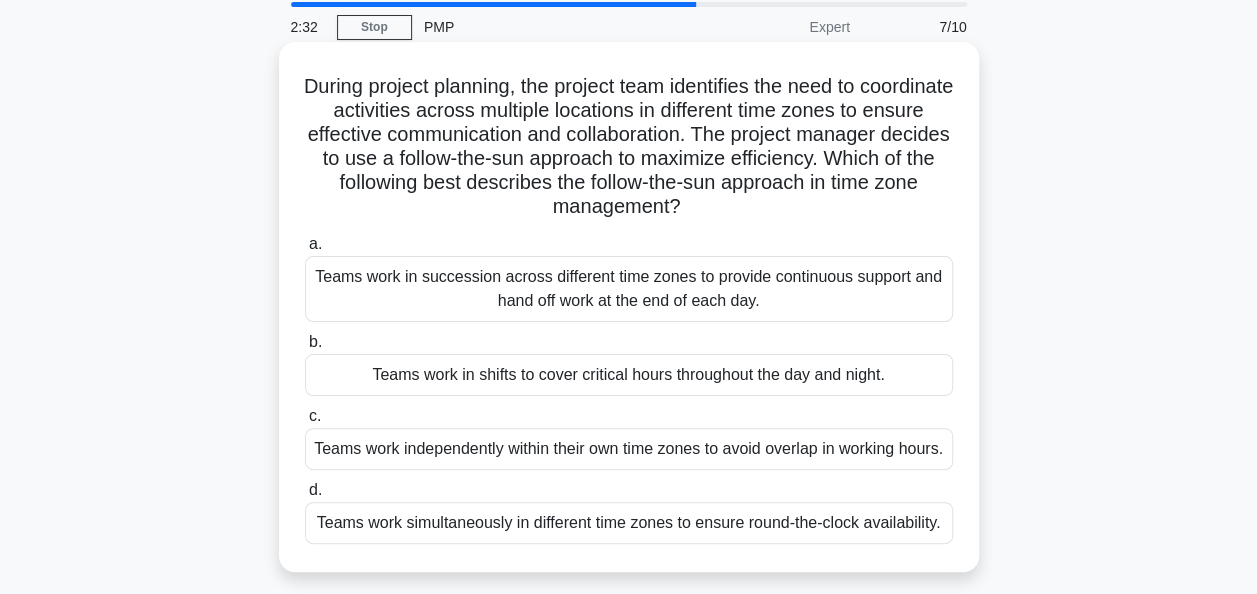
click at [724, 544] on div "Teams work simultaneously in different time zones to ensure round-the-clock ava…" at bounding box center [629, 523] width 648 height 42
click at [305, 497] on input "d. Teams work simultaneously in different time zones to ensure round-the-clock …" at bounding box center [305, 490] width 0 height 13
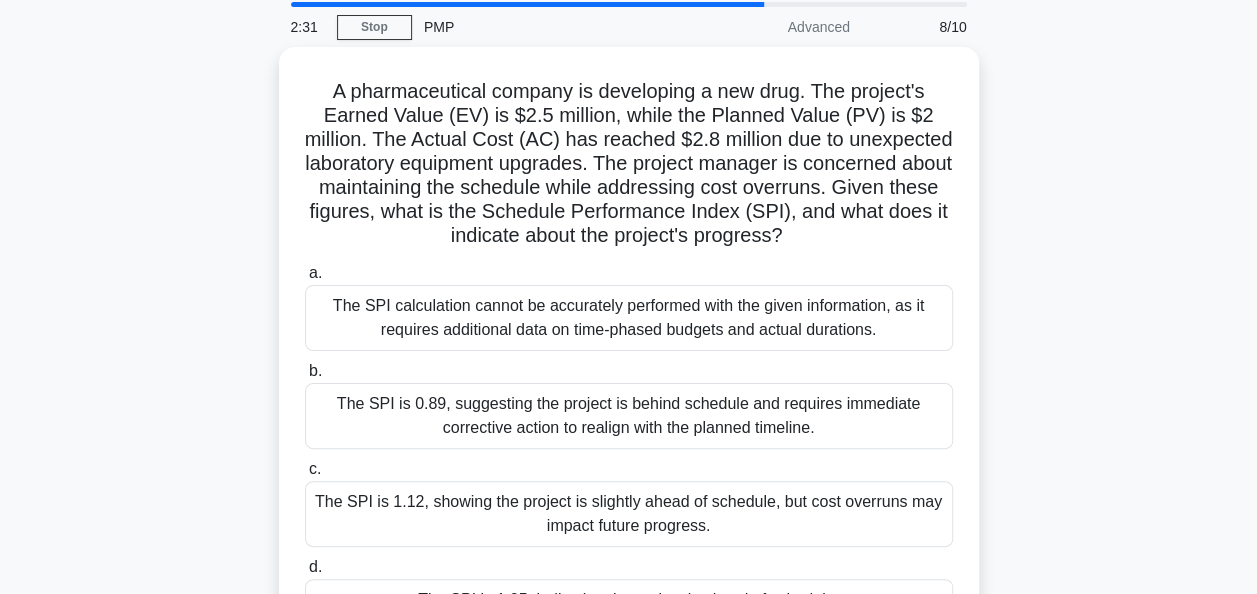
scroll to position [0, 0]
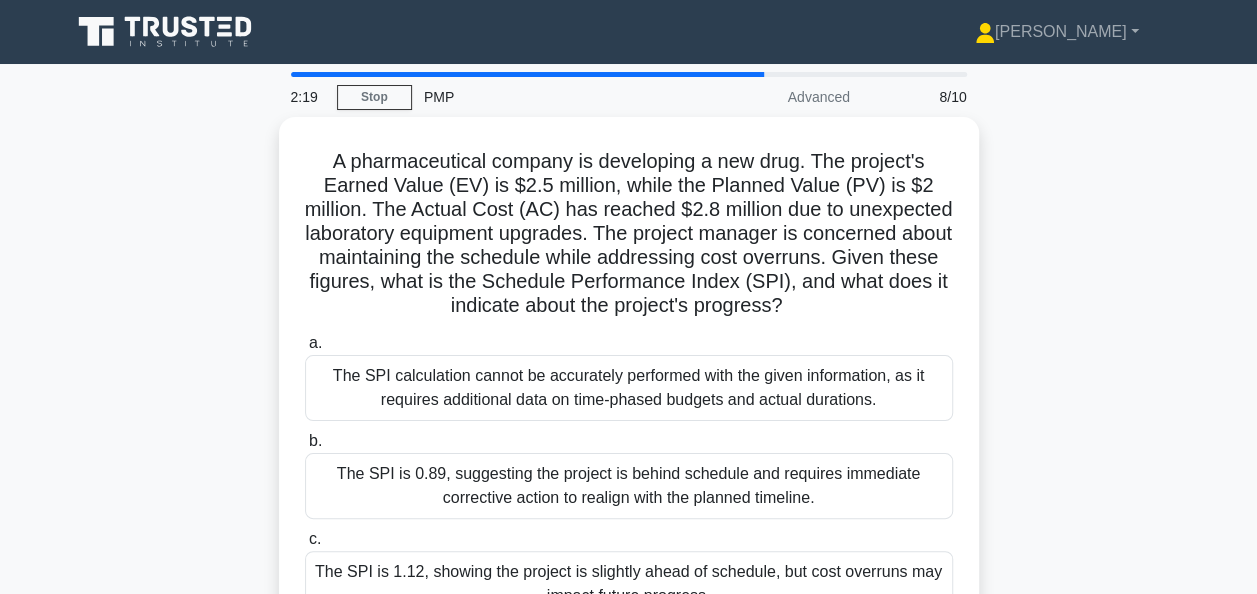
click at [1218, 291] on main "2:19 Stop PMP Advanced 8/10 A pharmaceutical company is developing a new drug. …" at bounding box center [628, 572] width 1257 height 1016
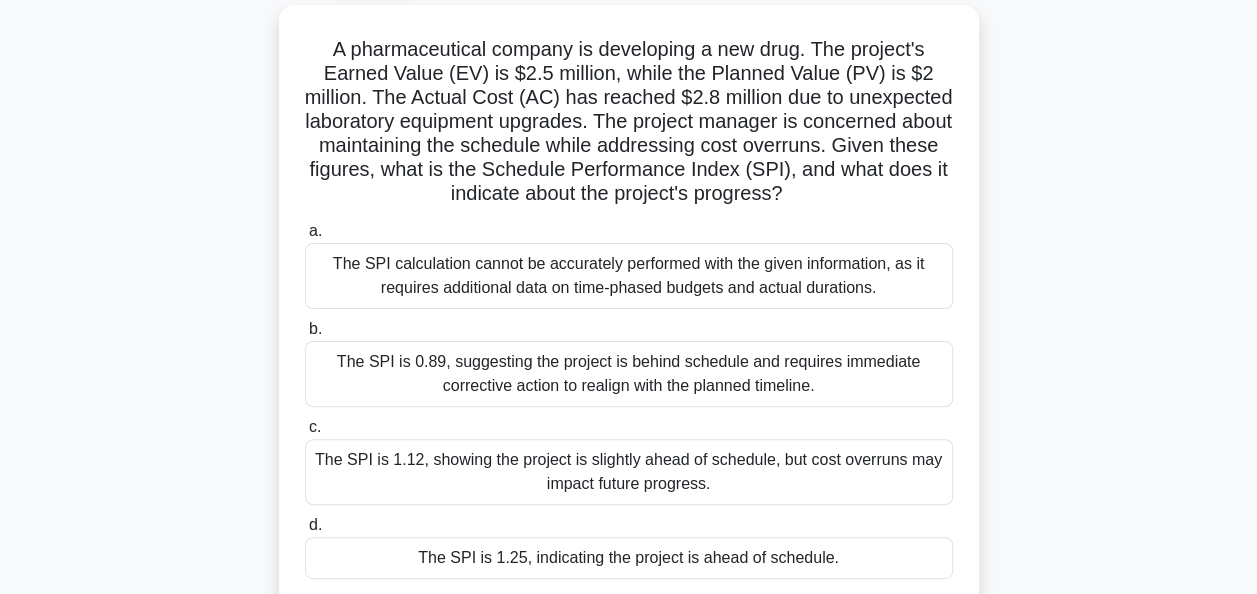
scroll to position [110, 0]
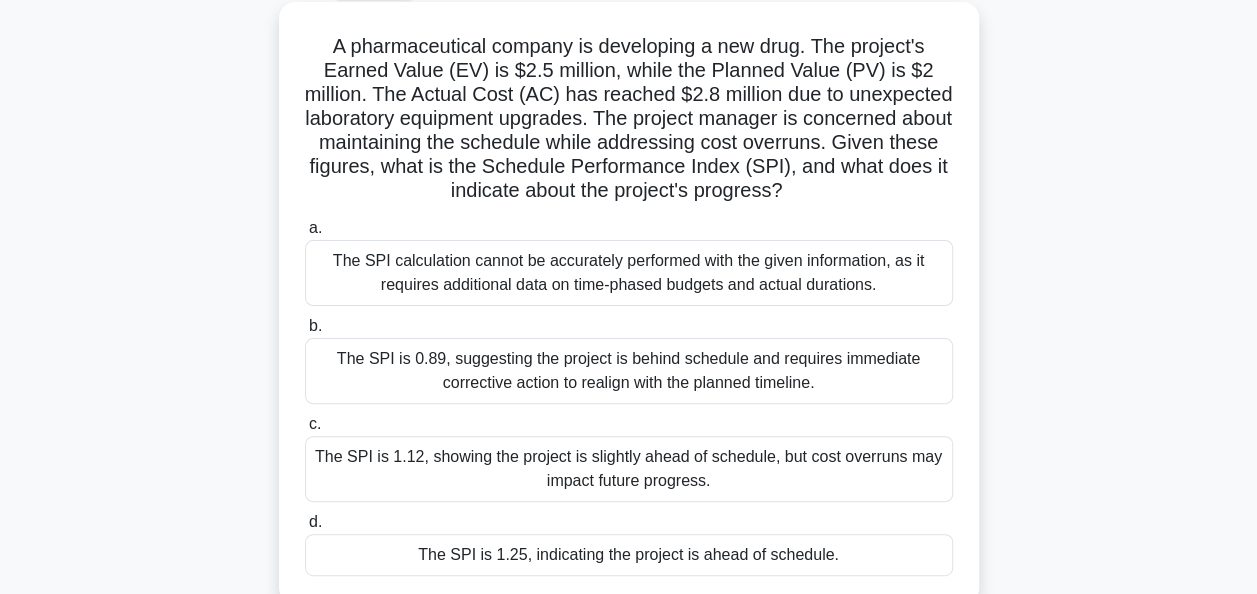
click at [640, 372] on div "The SPI is 0.89, suggesting the project is behind schedule and requires immedia…" at bounding box center [629, 371] width 648 height 66
click at [305, 333] on input "b. The SPI is 0.89, suggesting the project is behind schedule and requires imme…" at bounding box center [305, 326] width 0 height 13
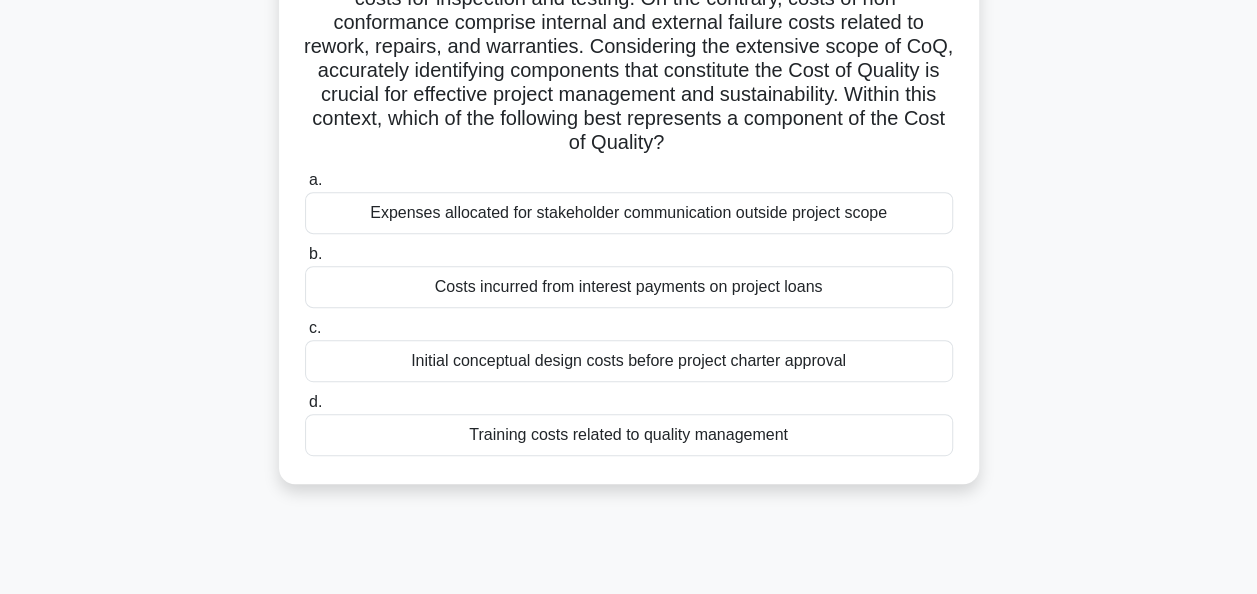
scroll to position [334, 0]
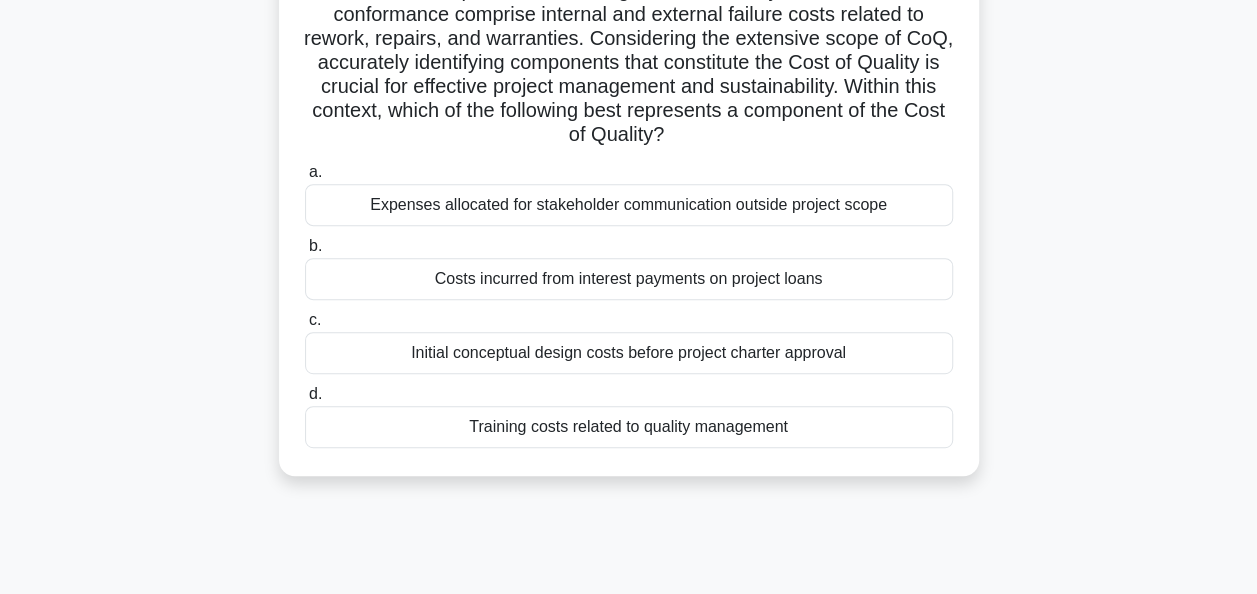
click at [644, 435] on div "Training costs related to quality management" at bounding box center [629, 427] width 648 height 42
click at [305, 401] on input "d. Training costs related to quality management" at bounding box center [305, 394] width 0 height 13
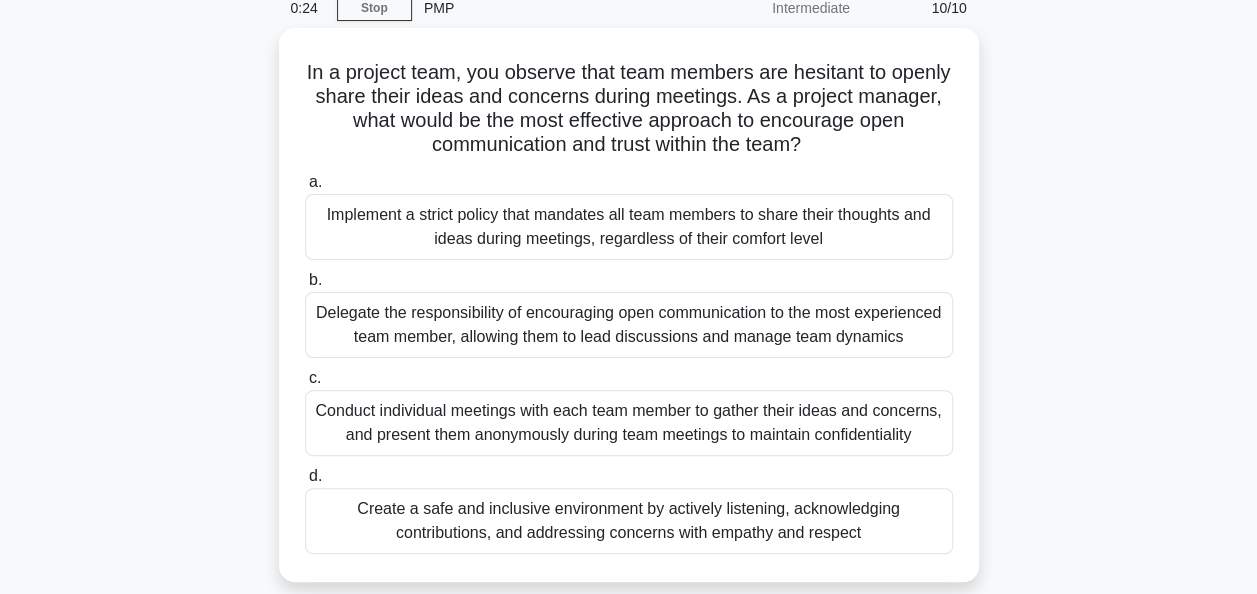
scroll to position [93, 0]
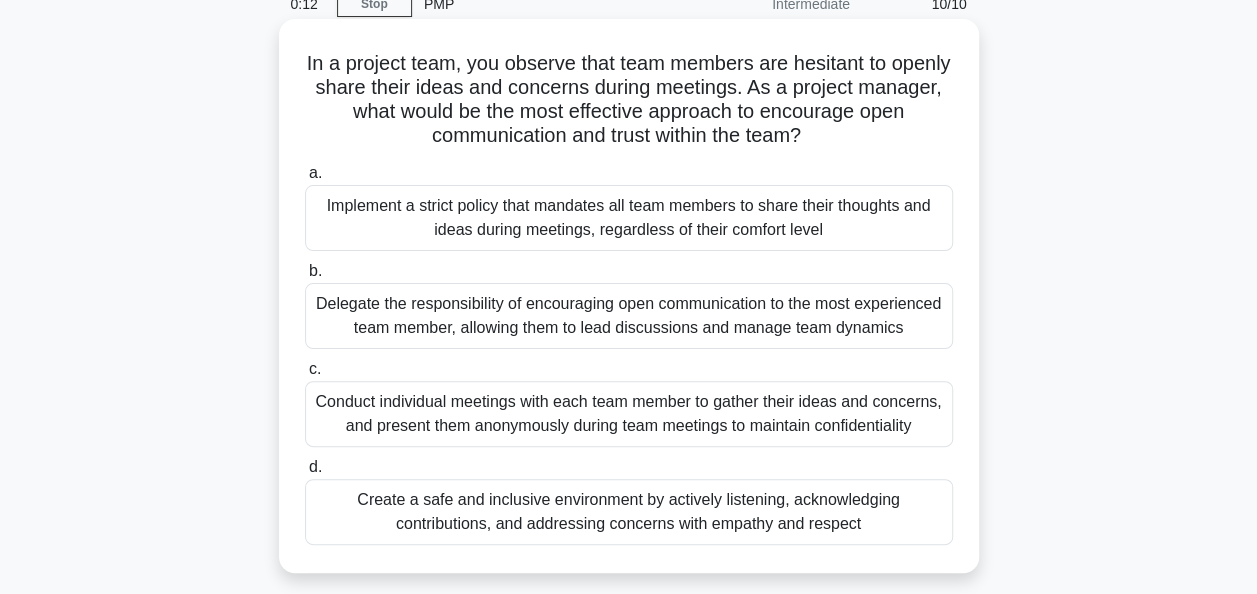
click at [632, 520] on div "Create a safe and inclusive environment by actively listening, acknowledging co…" at bounding box center [629, 512] width 648 height 66
click at [305, 474] on input "d. Create a safe and inclusive environment by actively listening, acknowledging…" at bounding box center [305, 467] width 0 height 13
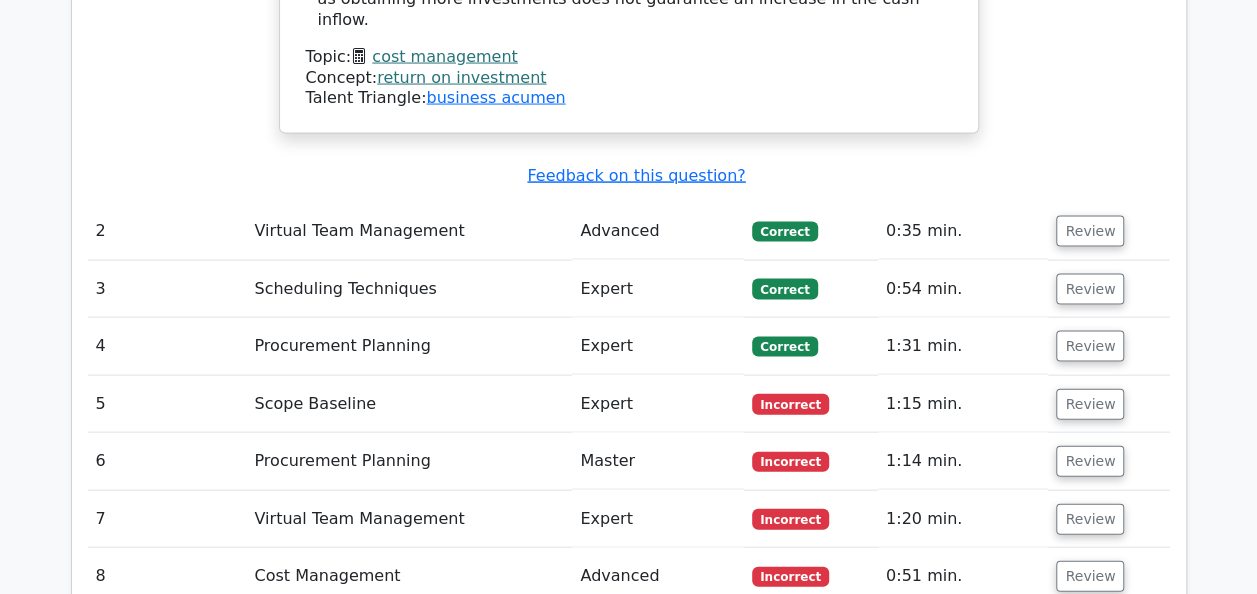
scroll to position [1999, 0]
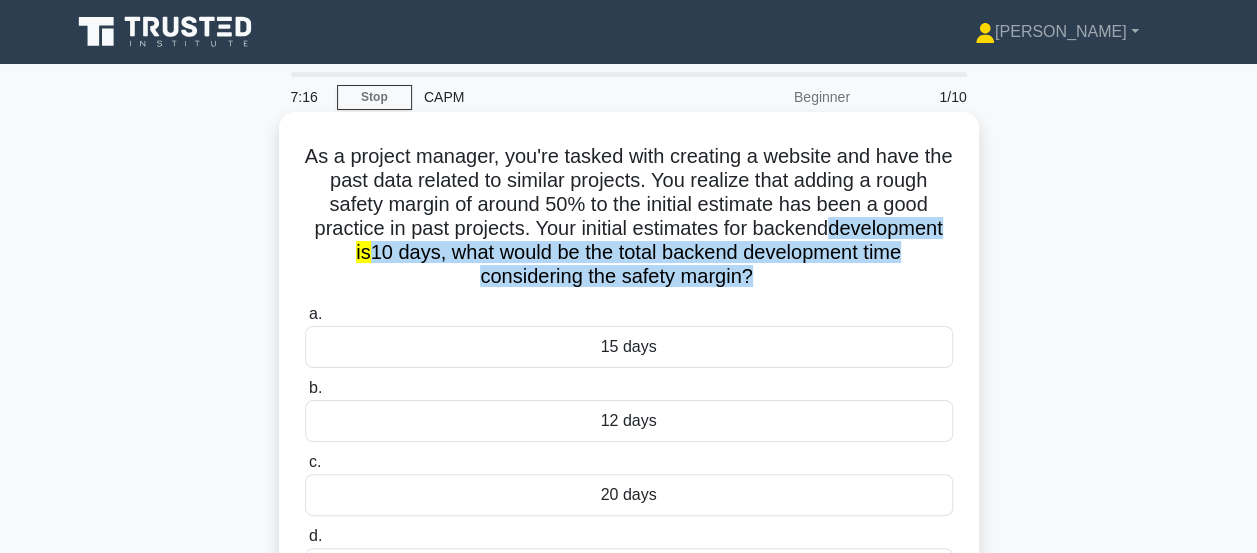
click at [636, 341] on div "15 days" at bounding box center [629, 347] width 648 height 42
click at [305, 321] on input "a. 15 days" at bounding box center [305, 314] width 0 height 13
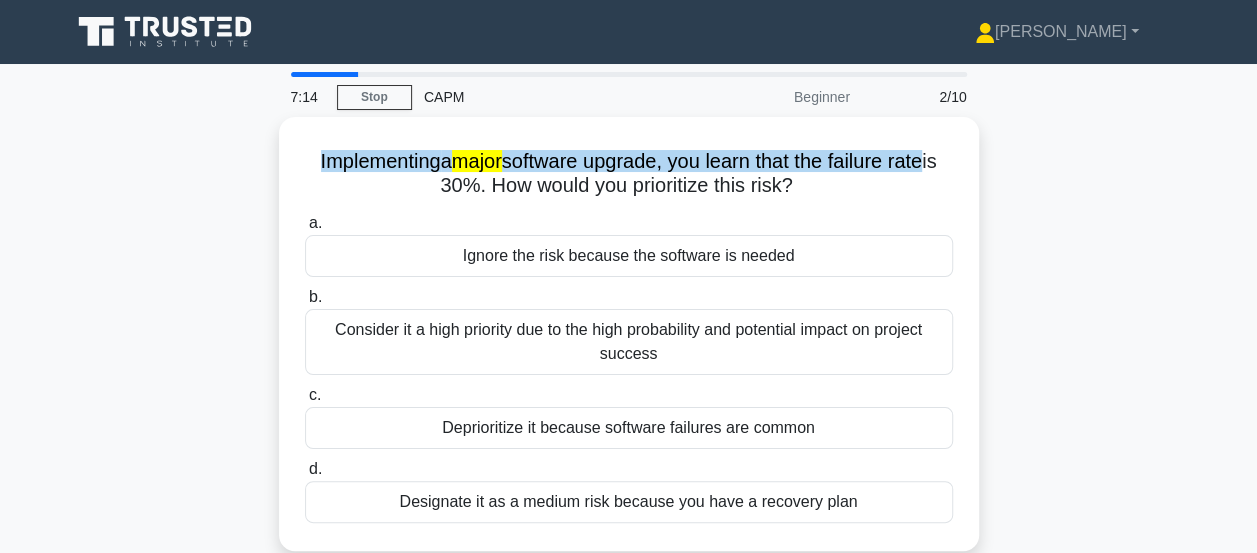
click at [156, 37] on icon at bounding box center [167, 32] width 192 height 38
